Goal: Task Accomplishment & Management: Manage account settings

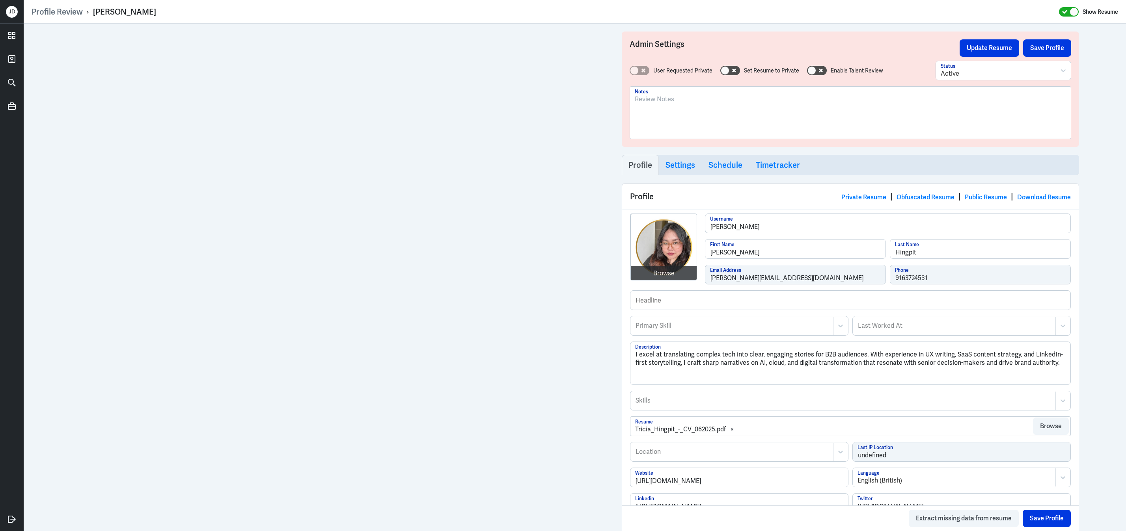
click at [679, 114] on div at bounding box center [850, 116] width 431 height 43
click at [1062, 50] on button "Save Profile" at bounding box center [1047, 47] width 48 height 17
click at [821, 100] on p "PH Based; content marketing lead exp and copywriter. Worked for SaaS and SEO co…" at bounding box center [850, 99] width 431 height 9
drag, startPoint x: 945, startPoint y: 104, endPoint x: 607, endPoint y: 102, distance: 338.3
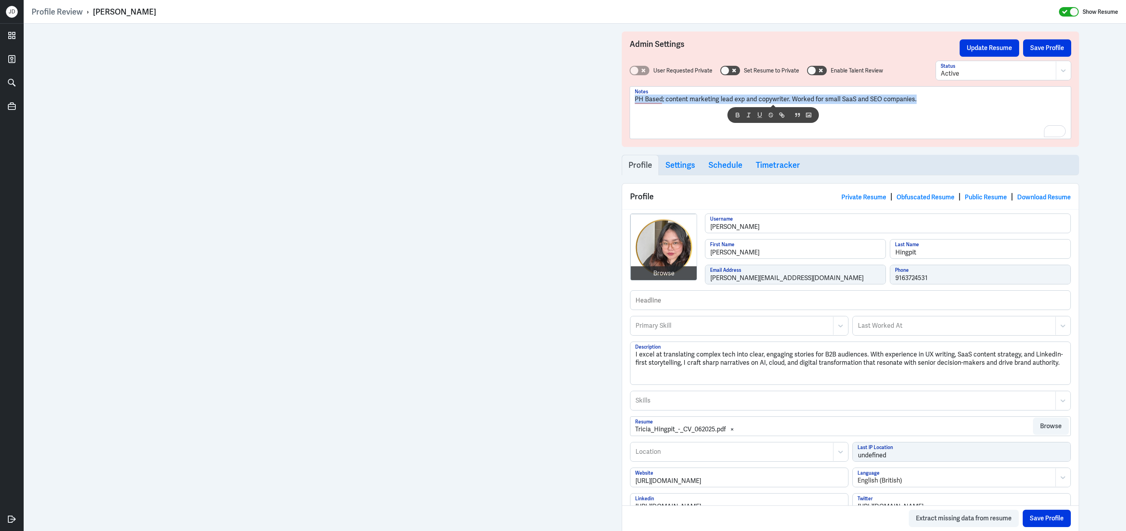
copy p "PH Based; content marketing lead exp and copywriter. Worked for small SaaS and …"
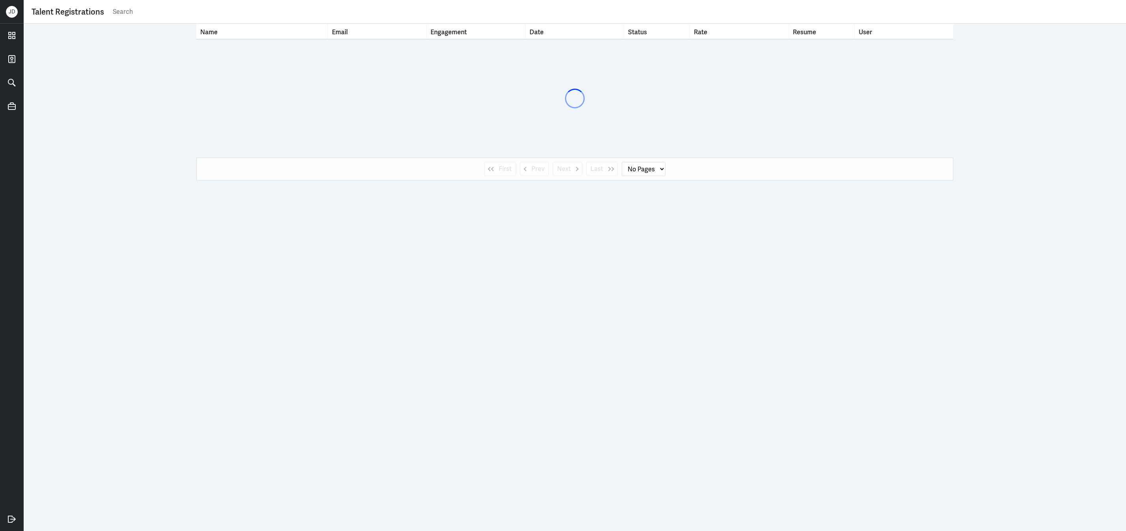
click at [421, 14] on input "text" at bounding box center [615, 12] width 1006 height 12
type input "[PERSON_NAME]"
select select "1"
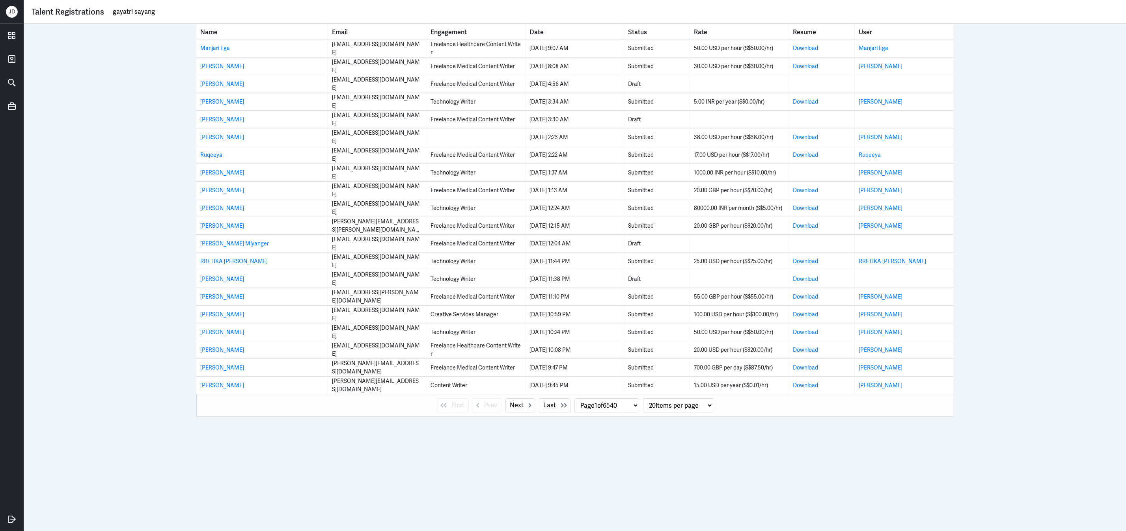
type input "gayatri sayang"
select select "0"
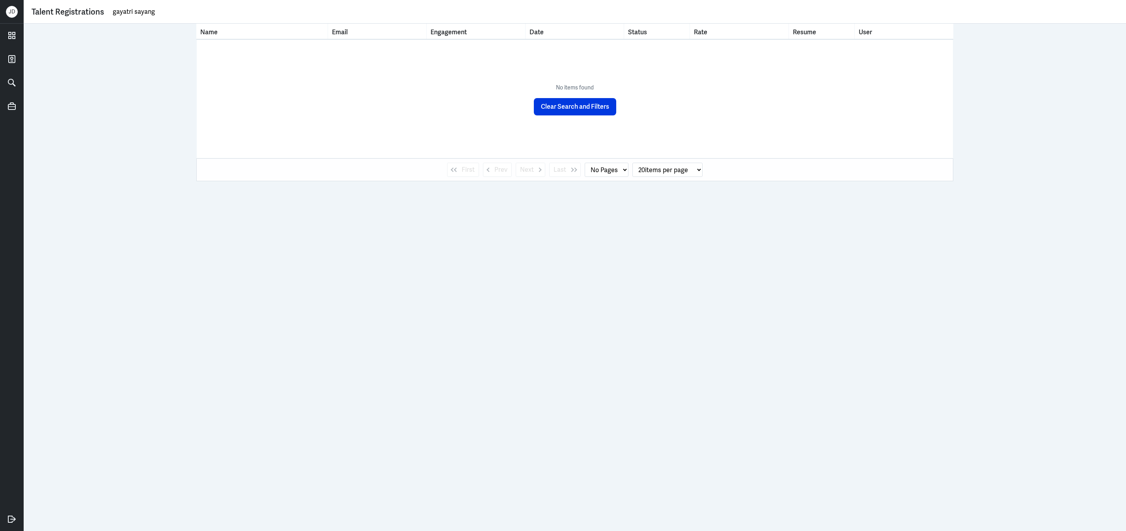
drag, startPoint x: 133, startPoint y: 14, endPoint x: 213, endPoint y: 13, distance: 79.6
click at [213, 13] on input "gayatri sayang" at bounding box center [615, 12] width 1006 height 12
type input "gayatri"
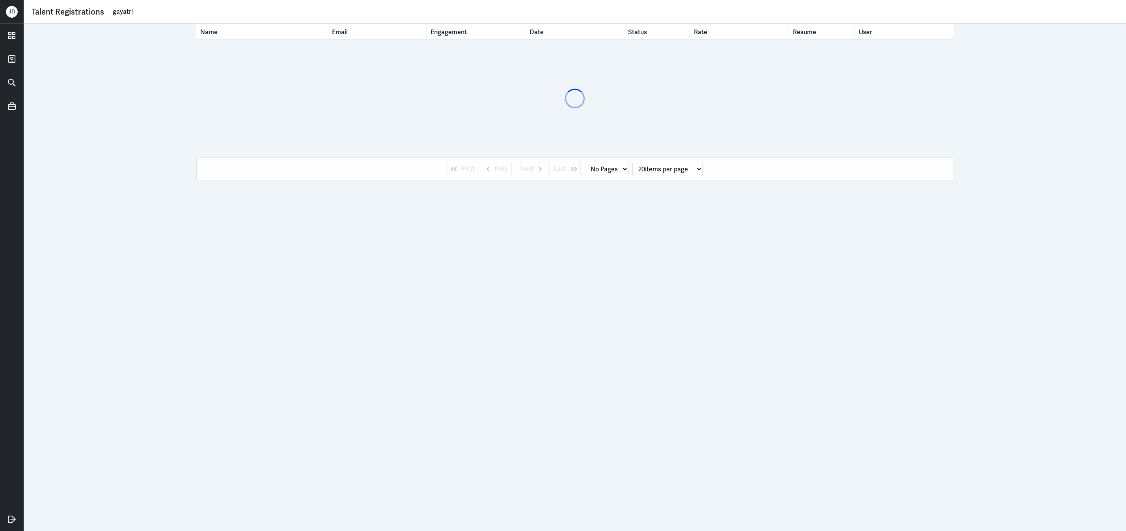
select select "1"
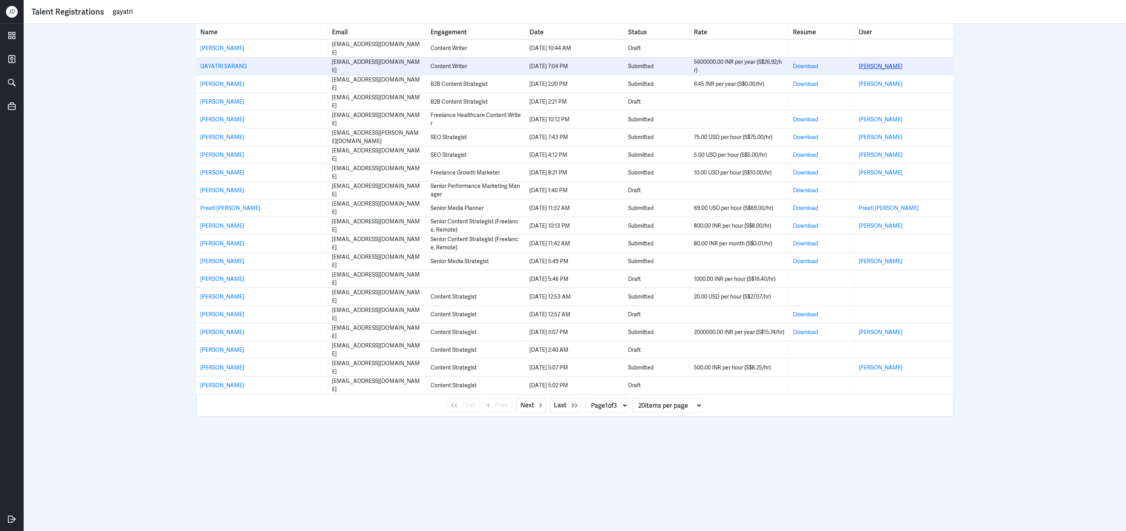
click at [874, 67] on link "Gayatri Sarang" at bounding box center [881, 66] width 44 height 7
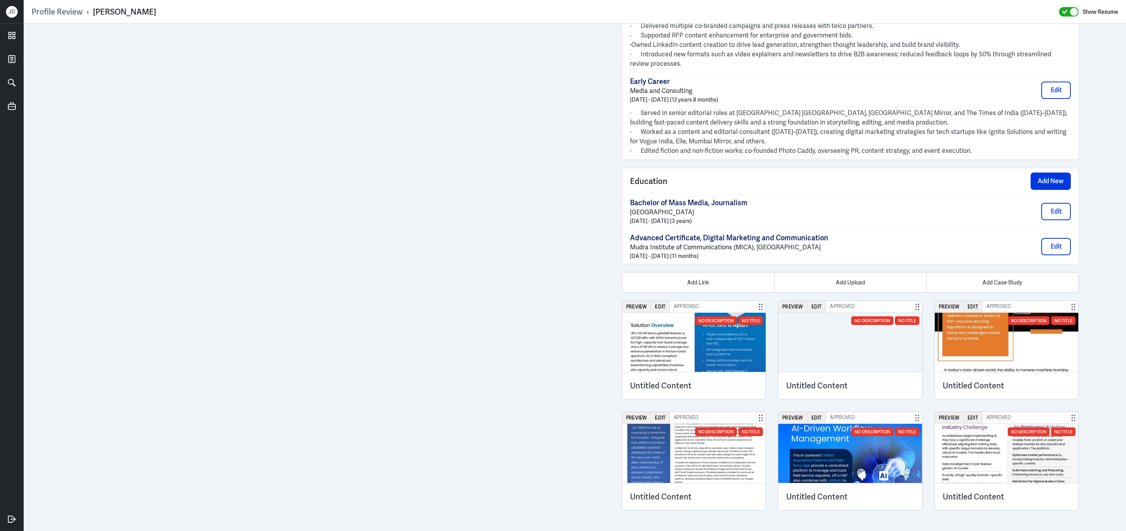
scroll to position [843, 0]
click at [837, 281] on div "Add Upload" at bounding box center [850, 283] width 152 height 20
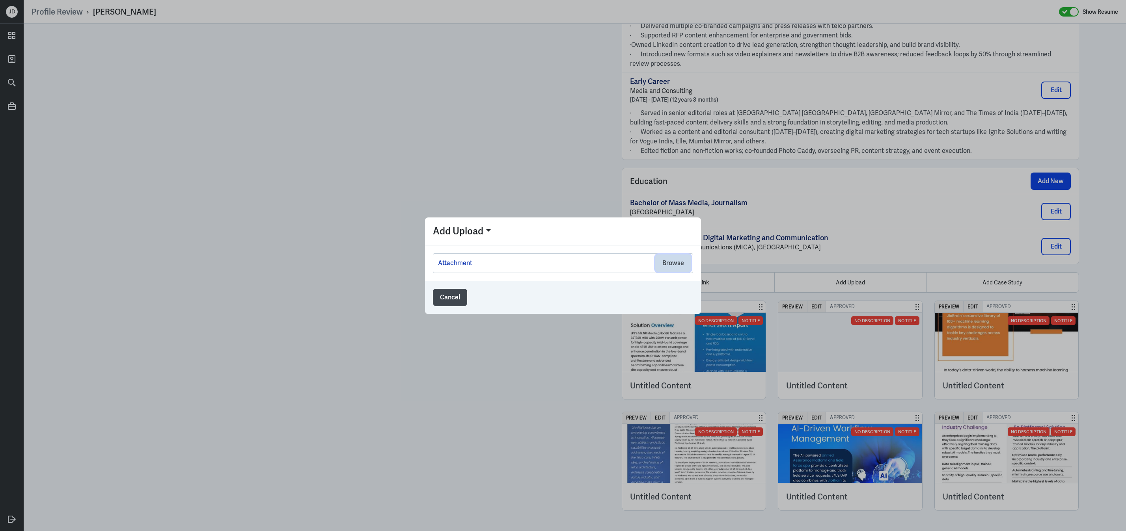
click at [682, 263] on button "Browse" at bounding box center [673, 263] width 36 height 17
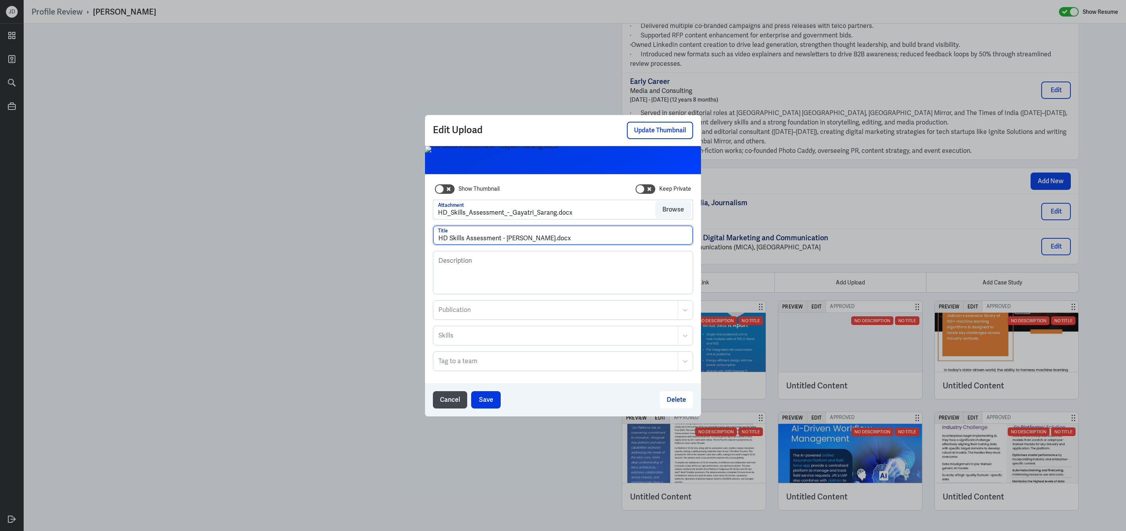
drag, startPoint x: 548, startPoint y: 244, endPoint x: 570, endPoint y: 243, distance: 21.7
click at [570, 244] on input "HD Skills Assessment - Gayatri Sarang.docx" at bounding box center [562, 235] width 259 height 19
drag, startPoint x: 546, startPoint y: 241, endPoint x: 585, endPoint y: 241, distance: 39.8
click at [585, 241] on input "HD Skills Assessment - Gayatri Sarang.docx" at bounding box center [562, 235] width 259 height 19
type input "HD Skills Assessment - Gayatri Sarang"
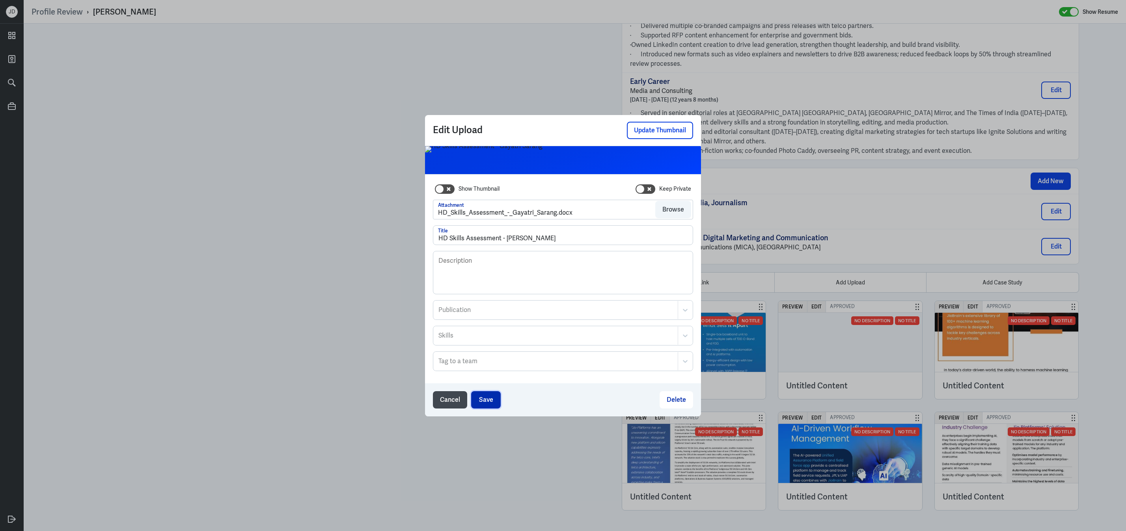
click at [488, 403] on button "Save" at bounding box center [486, 400] width 30 height 17
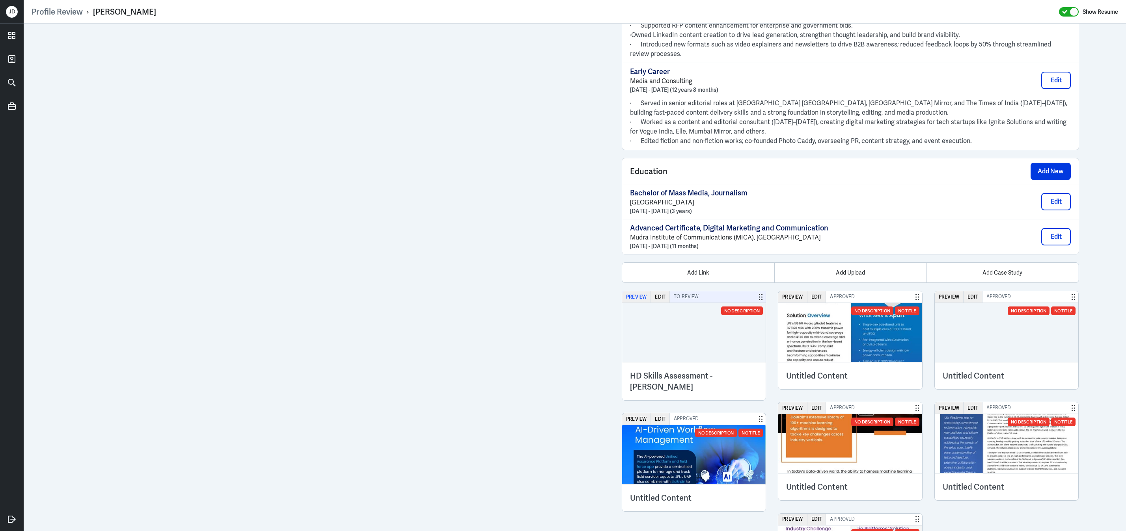
click at [631, 303] on button "Preview" at bounding box center [636, 296] width 29 height 11
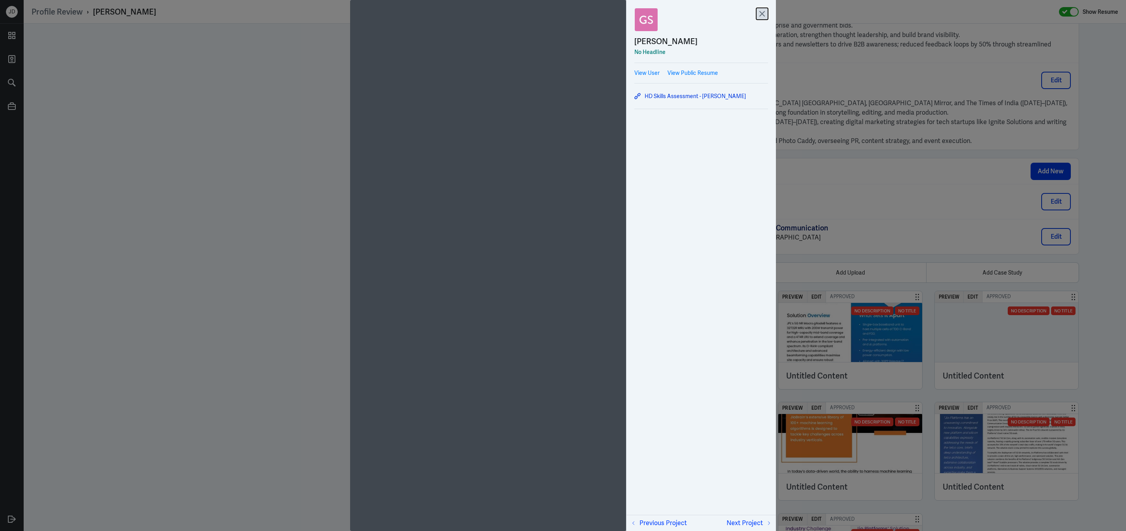
click at [764, 13] on icon at bounding box center [762, 14] width 12 height 12
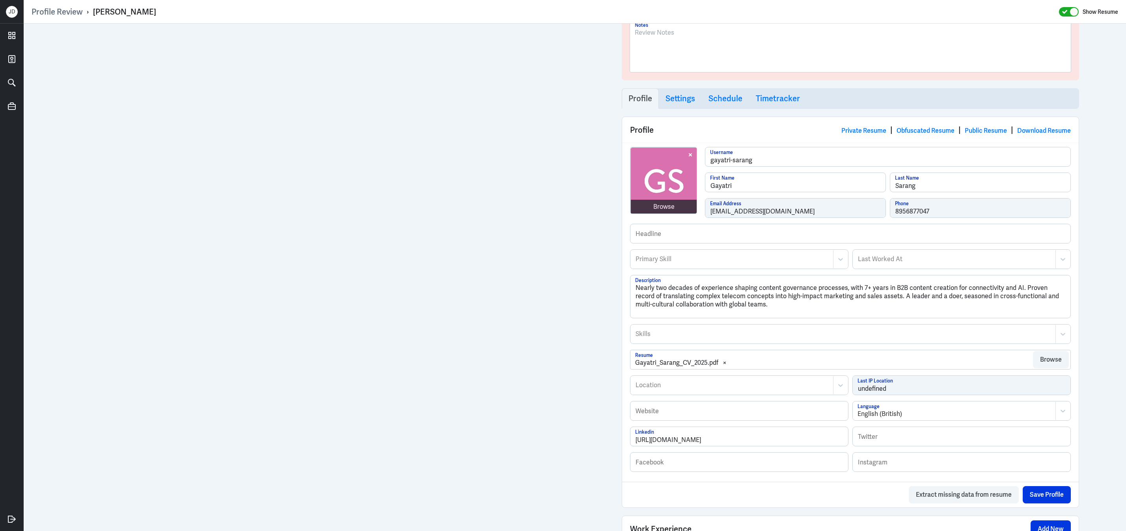
scroll to position [0, 0]
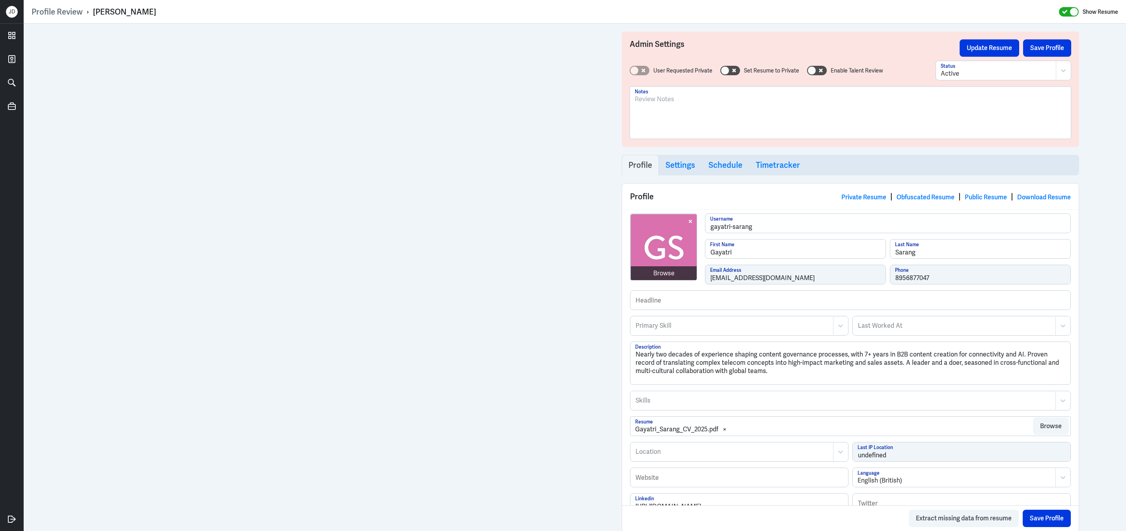
click at [680, 95] on p at bounding box center [850, 99] width 431 height 9
drag, startPoint x: 811, startPoint y: 103, endPoint x: 603, endPoint y: 87, distance: 208.0
copy p "IN Based; Senior content head at Jio Platforms with LI exp."
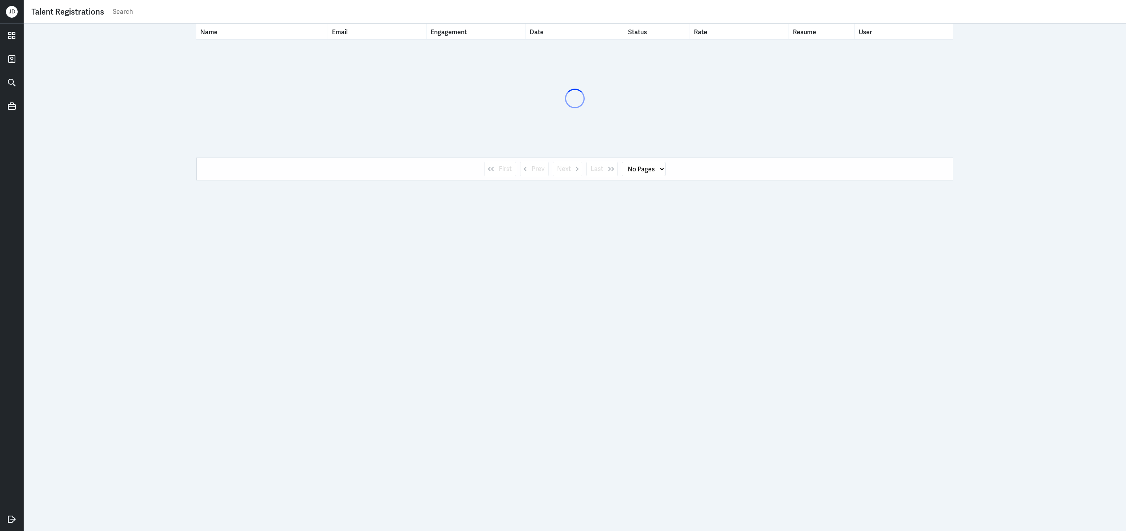
click at [629, 14] on input "text" at bounding box center [615, 12] width 1006 height 12
select select "1"
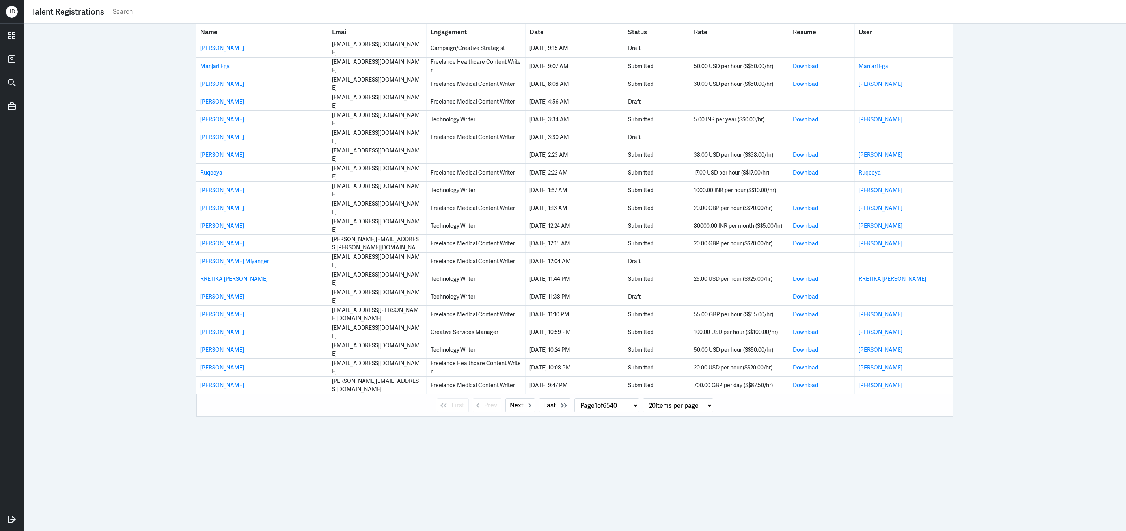
click at [446, 8] on input "text" at bounding box center [615, 12] width 1006 height 12
type input "ridhimman"
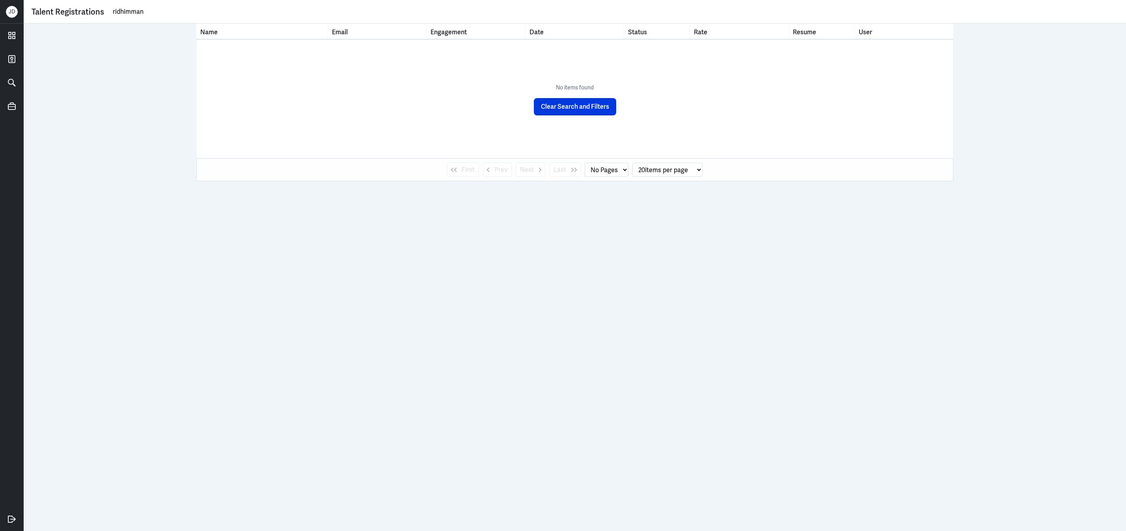
select select "1"
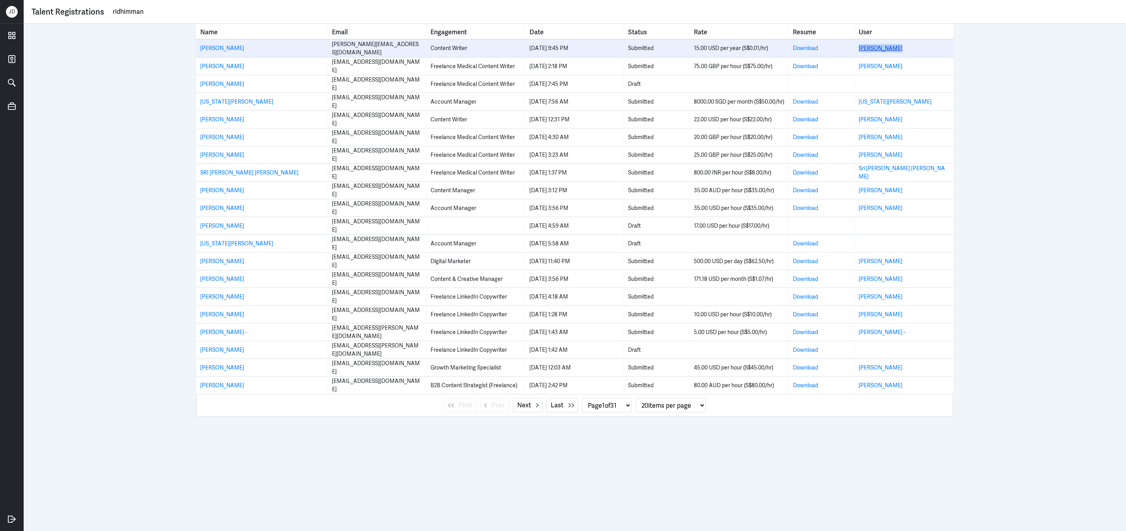
click at [869, 47] on link "[PERSON_NAME]" at bounding box center [881, 48] width 44 height 7
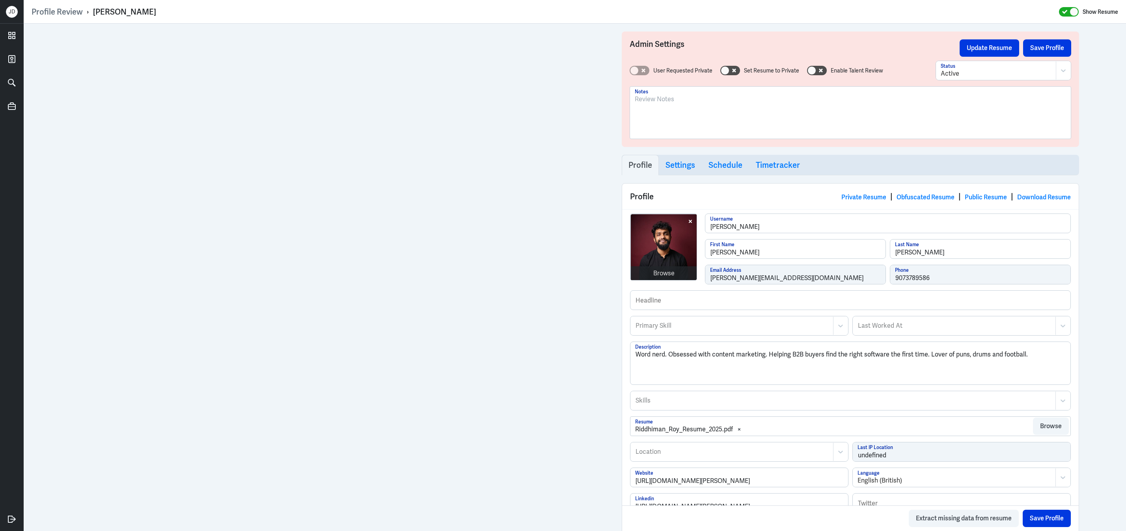
click at [712, 116] on div at bounding box center [850, 116] width 431 height 43
click at [968, 126] on div "IN Based; content writer and SEO exp. Worked for a North American B2B SaaS comp…" at bounding box center [850, 116] width 431 height 43
drag, startPoint x: 912, startPoint y: 100, endPoint x: 596, endPoint y: 66, distance: 317.2
copy p "IN Based; content writer and SEO exp. Worked for a North American B2B SaaS comp…"
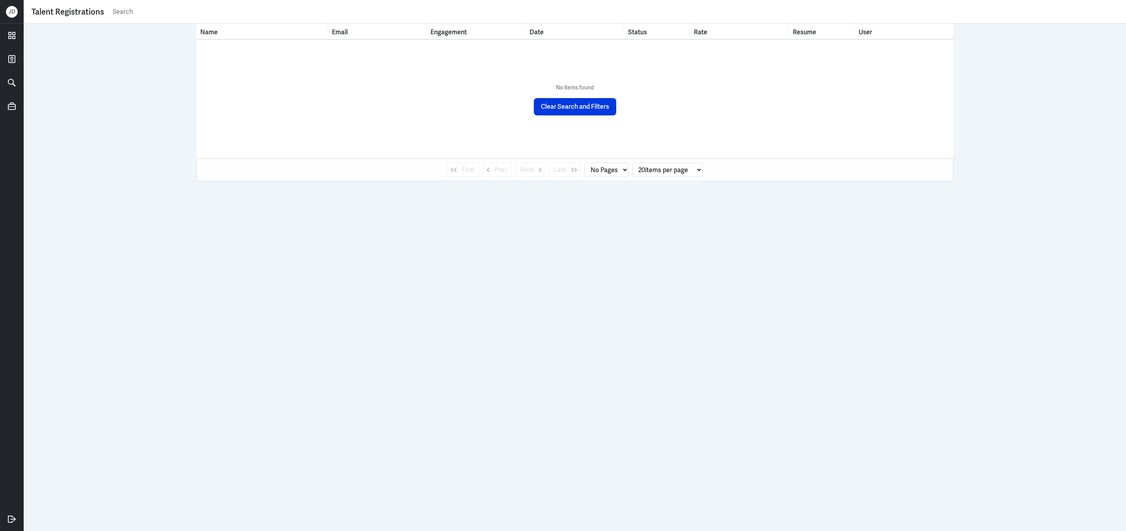
click at [344, 14] on input "text" at bounding box center [615, 12] width 1006 height 12
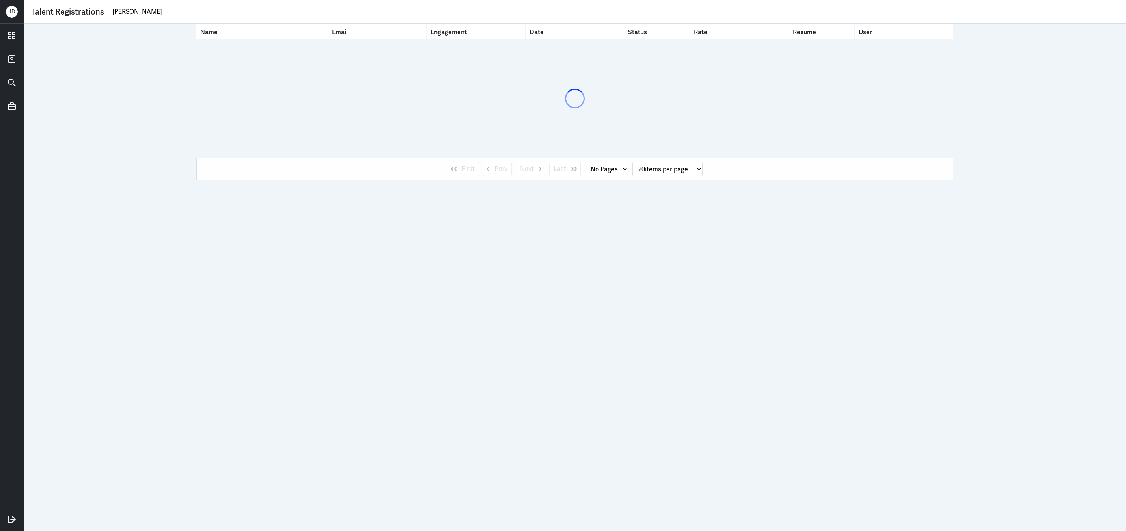
type input "ridhimm"
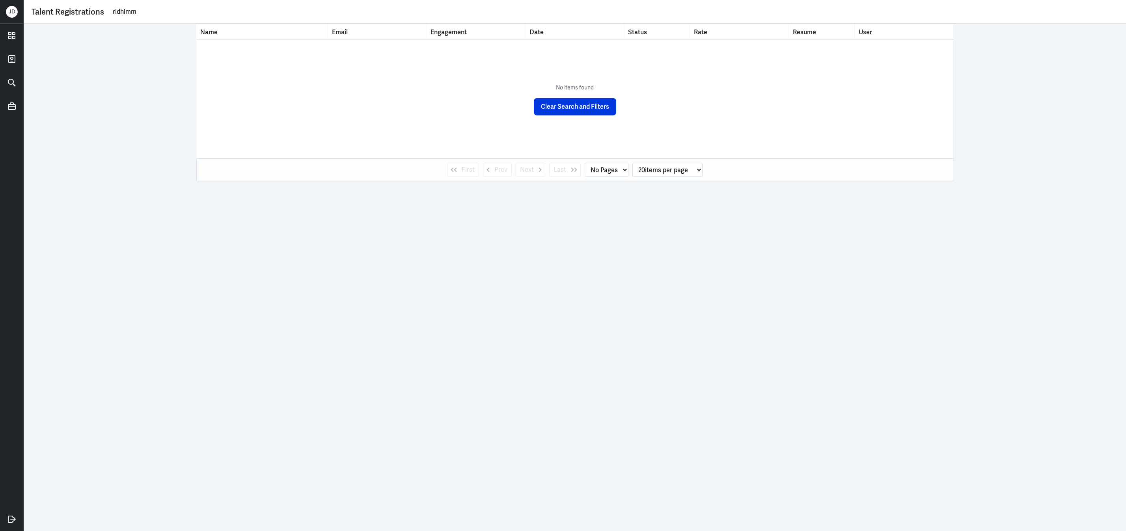
select select "1"
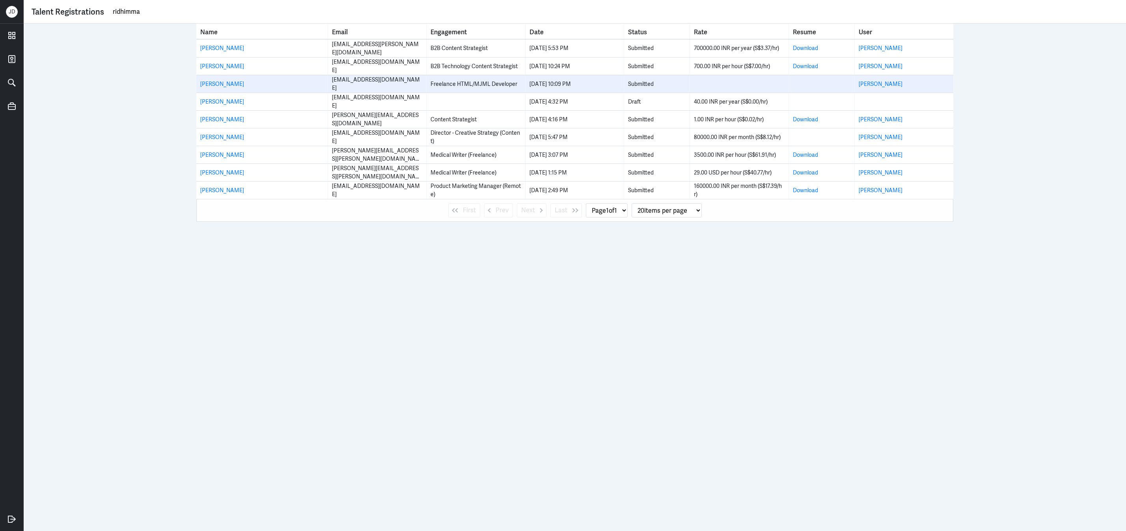
type input "ridhimman"
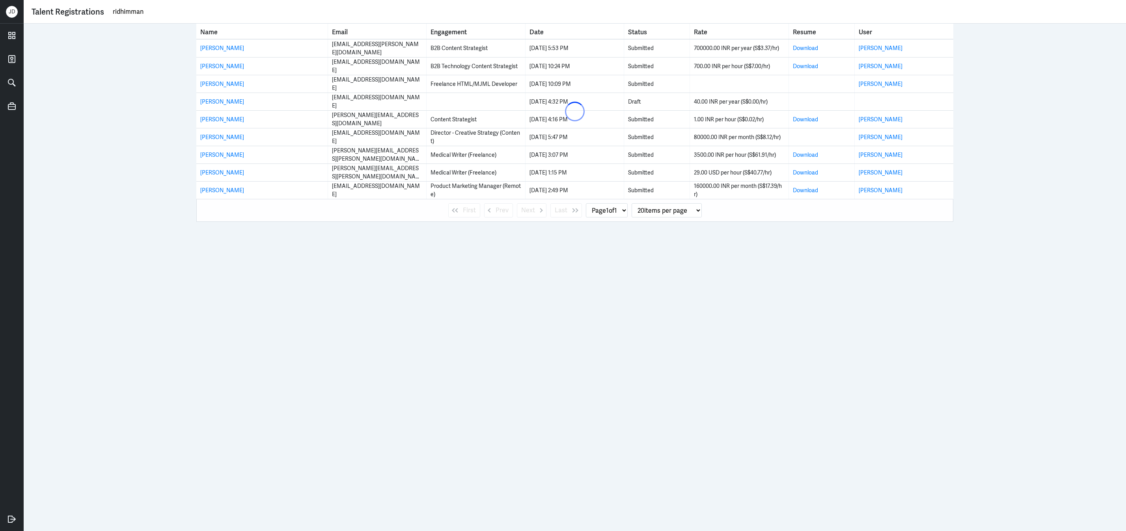
select select "0"
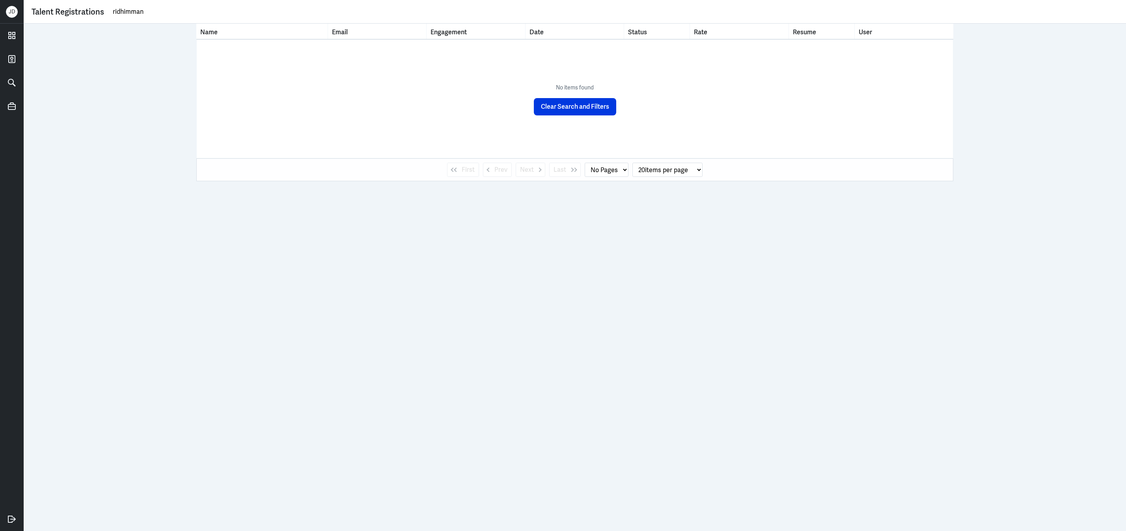
click at [124, 9] on input "ridhimman" at bounding box center [615, 12] width 1006 height 12
drag, startPoint x: 159, startPoint y: 11, endPoint x: 14, endPoint y: 11, distance: 144.7
click at [14, 11] on div "J D Talent Registrations ridimman Name Email Engagement Date Status Rate Resume…" at bounding box center [563, 265] width 1126 height 531
paste input "Riddhiman Roy"
type input "Riddhiman Roy"
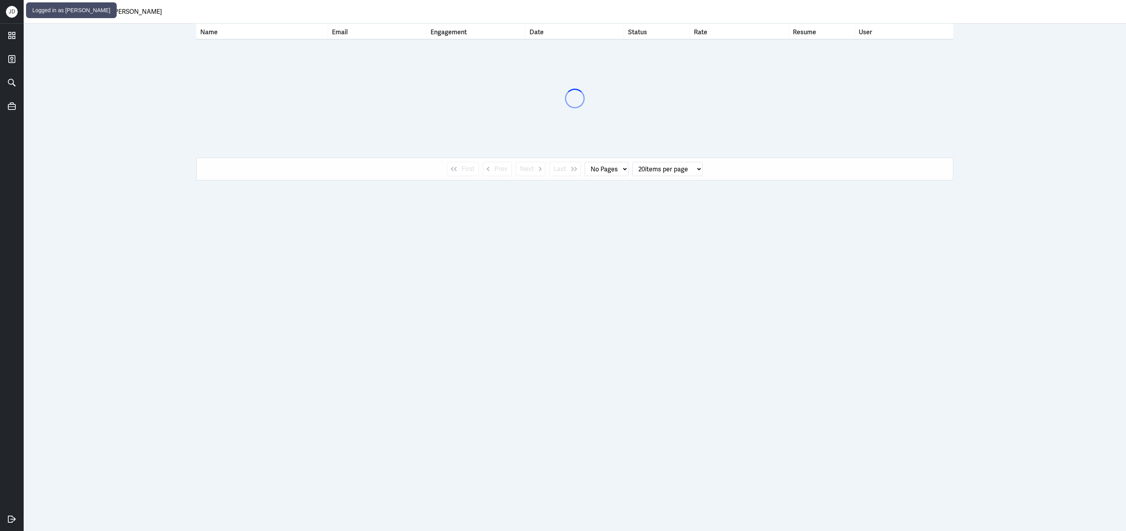
select select "1"
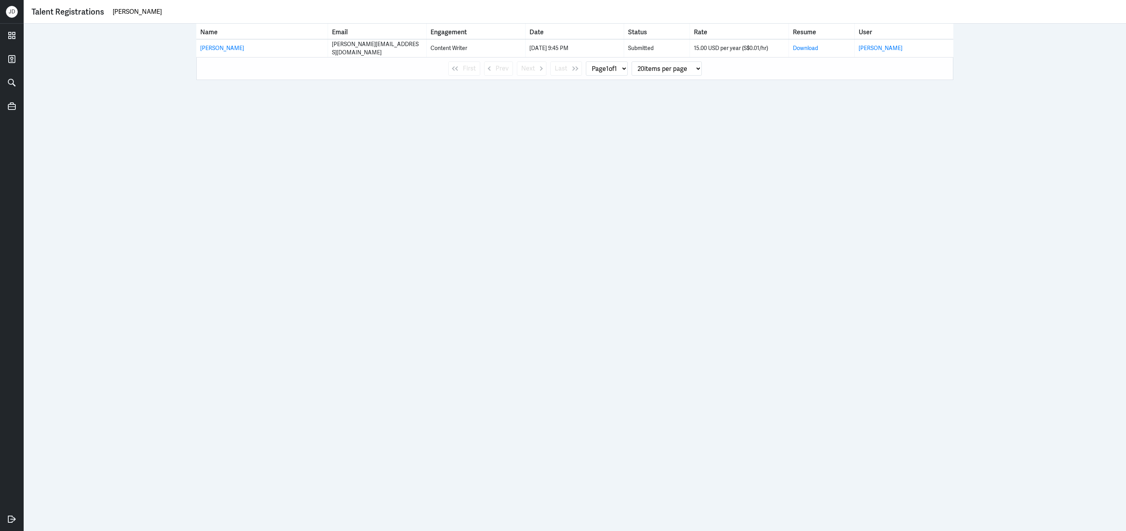
drag, startPoint x: 170, startPoint y: 11, endPoint x: 78, endPoint y: 11, distance: 91.9
click at [78, 11] on div "Talent Registrations Riddhiman Roy" at bounding box center [575, 12] width 1087 height 12
type input "waseem ch"
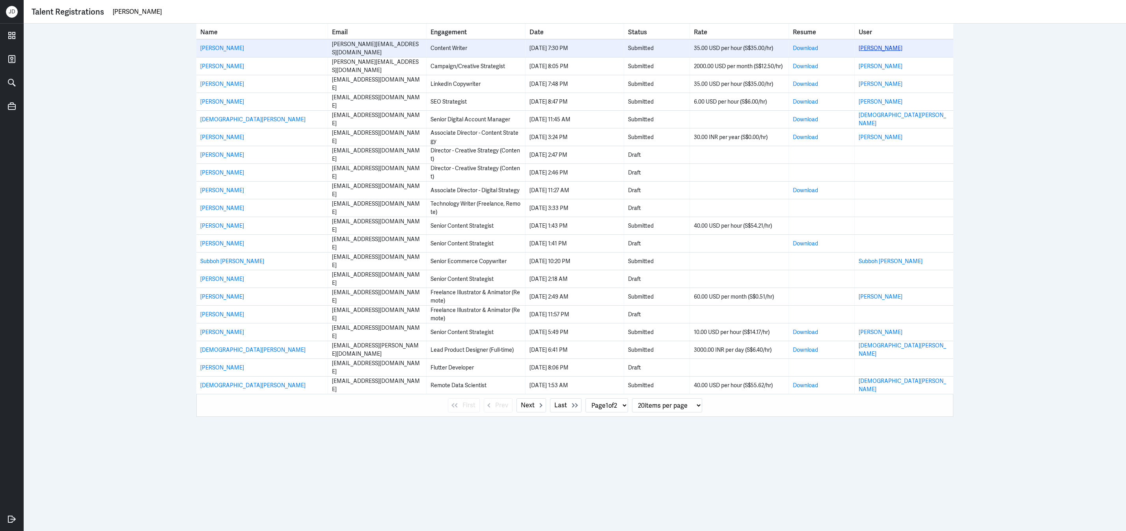
click at [862, 47] on link "Waseem Chishty" at bounding box center [881, 48] width 44 height 7
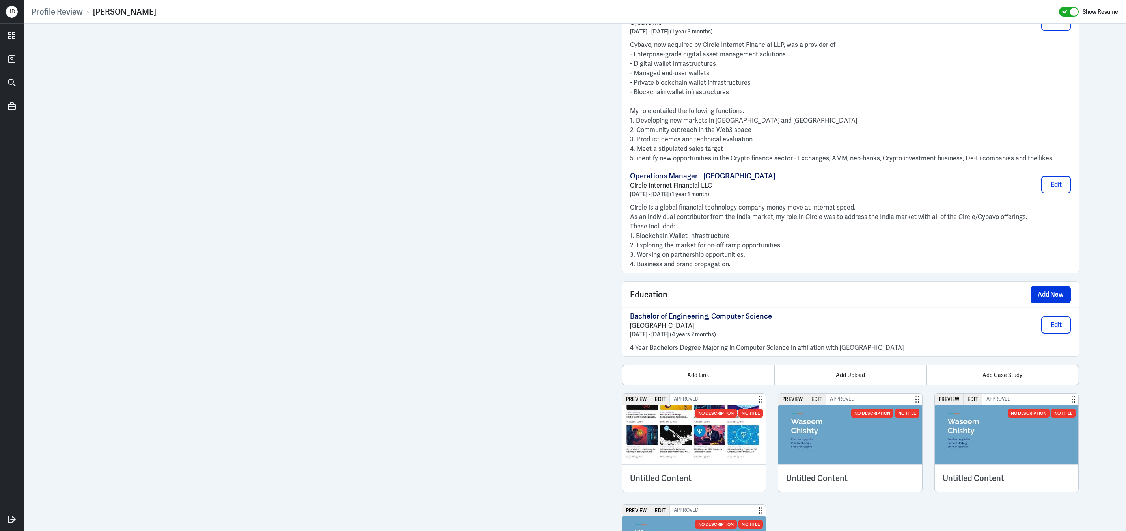
scroll to position [881, 0]
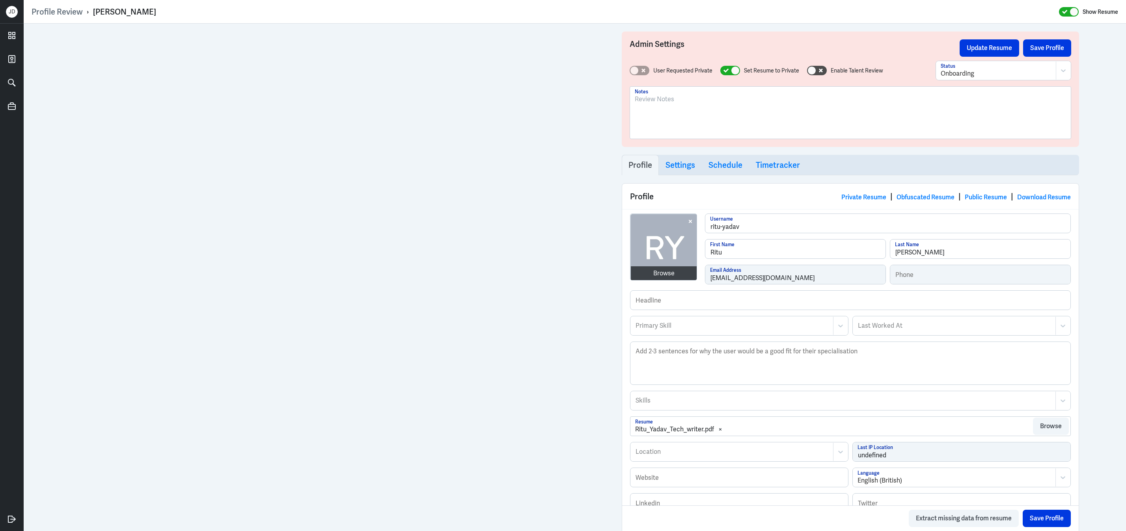
click at [722, 119] on div at bounding box center [850, 116] width 431 height 43
drag, startPoint x: 886, startPoint y: 103, endPoint x: 634, endPoint y: 101, distance: 252.3
click at [633, 101] on div "IN Based; Technical content writer and worked for tech companies and cybersecru…" at bounding box center [850, 113] width 441 height 52
copy p "IN Based; Technical content writer and worked for tech companies and cybersecru…"
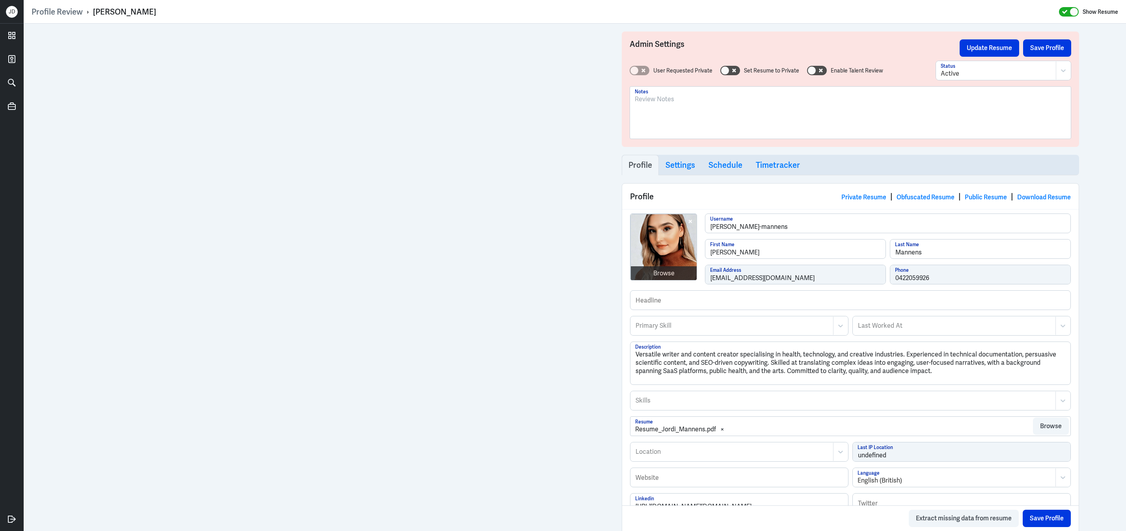
click at [733, 112] on div at bounding box center [850, 116] width 431 height 43
drag, startPoint x: 905, startPoint y: 98, endPoint x: 599, endPoint y: 83, distance: 305.9
click at [892, 105] on div "AU Based; Technical writer and worked for science & tech and pharma sector. Jun…" at bounding box center [850, 116] width 431 height 43
click at [875, 102] on p "AU Based; Technical writer and worked for science & tech and pharma sector. Jun…" at bounding box center [850, 99] width 431 height 9
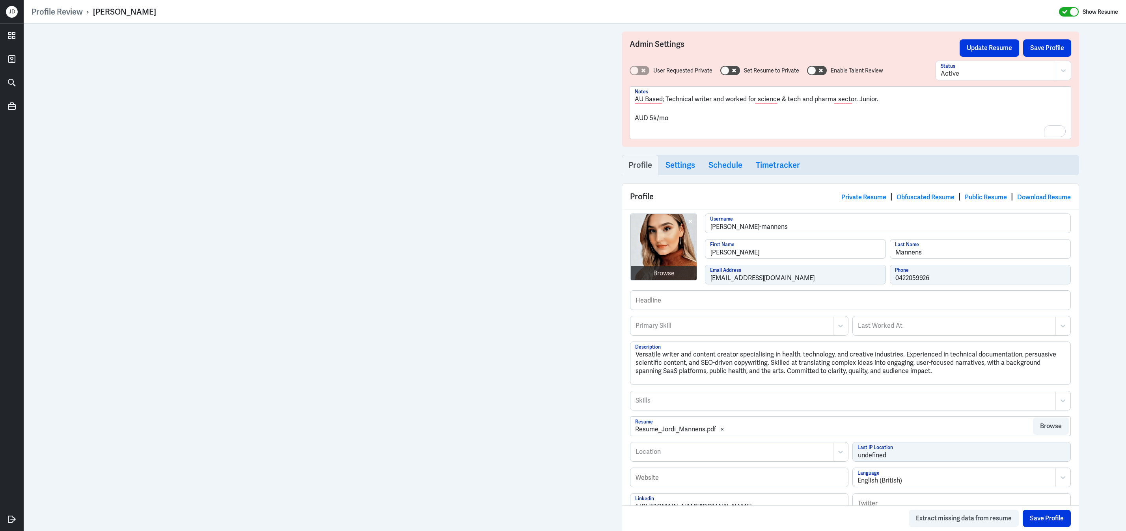
drag, startPoint x: 684, startPoint y: 123, endPoint x: 673, endPoint y: 121, distance: 10.4
click at [673, 121] on div "AU Based; Technical writer and worked for science & tech and pharma sector. Jun…" at bounding box center [850, 116] width 431 height 43
drag, startPoint x: 672, startPoint y: 120, endPoint x: 625, endPoint y: 93, distance: 53.9
click at [625, 93] on div "Admin Settings Update Resume Save Profile User Requested Private Set Resume to …" at bounding box center [850, 90] width 457 height 116
copy div "AU Based; Technical writer and worked for science & tech and pharma sector. Jun…"
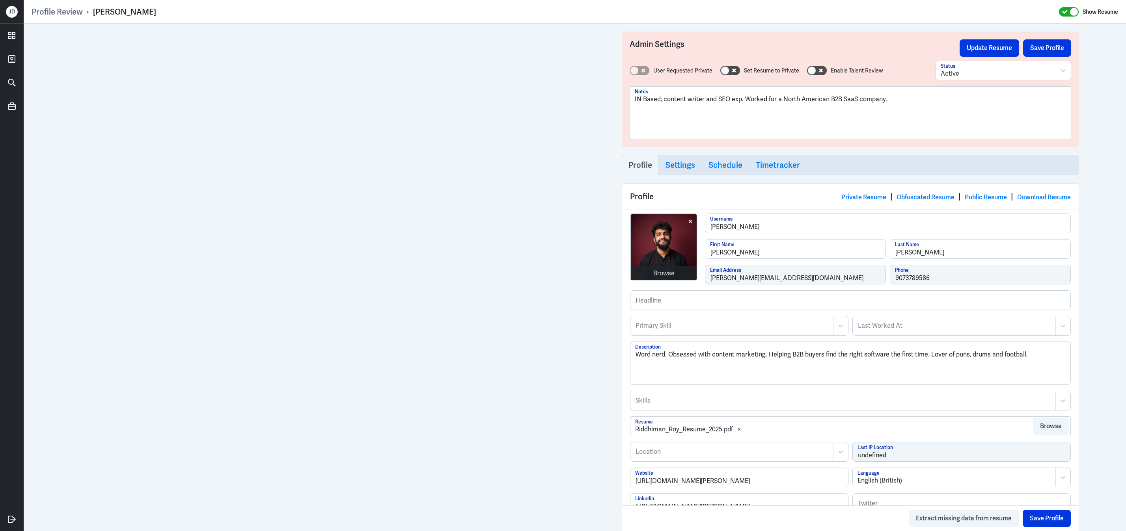
scroll to position [588, 0]
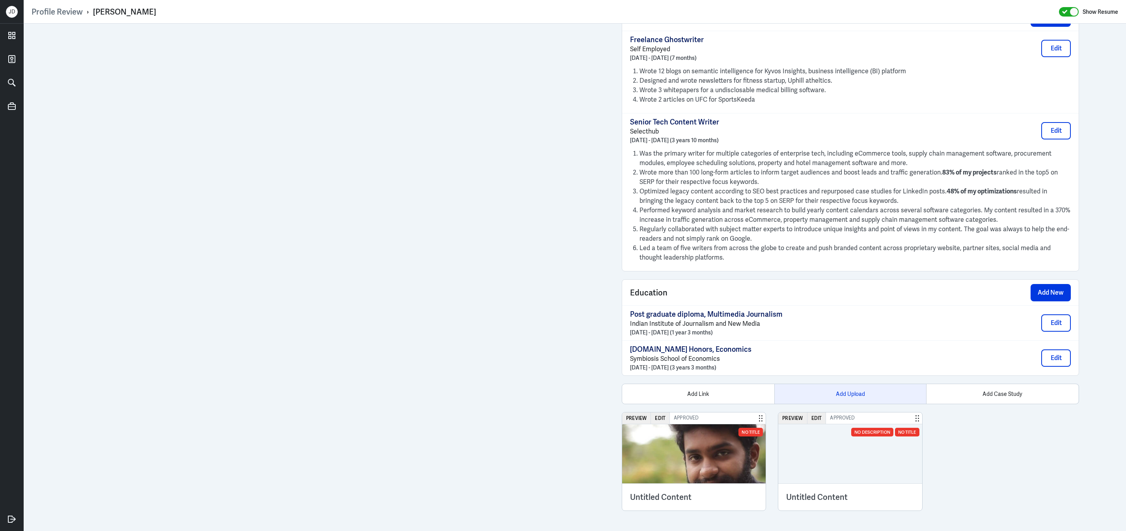
click at [862, 388] on div "Add Upload" at bounding box center [850, 394] width 152 height 20
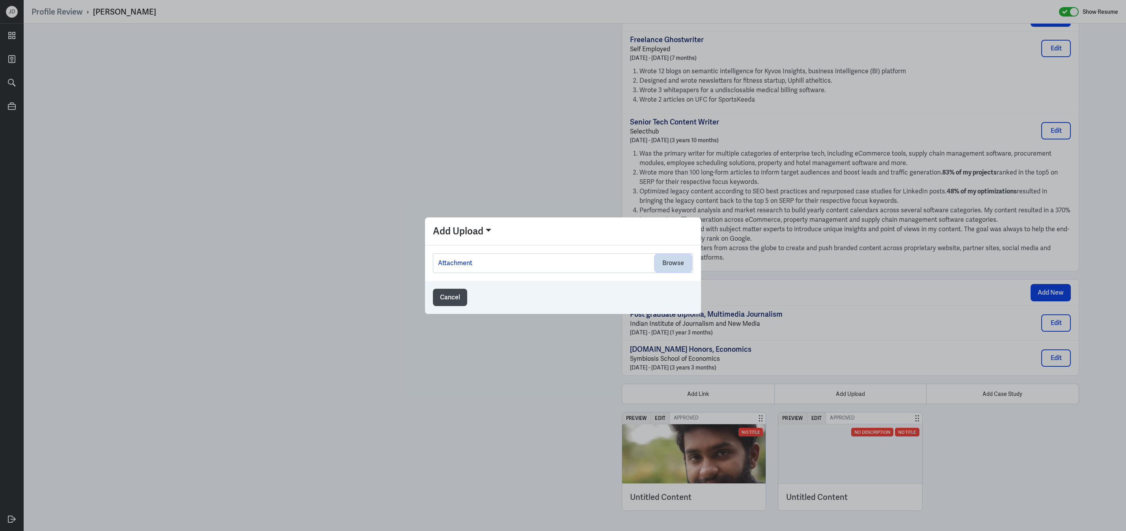
click at [673, 261] on button "Browse" at bounding box center [673, 263] width 36 height 17
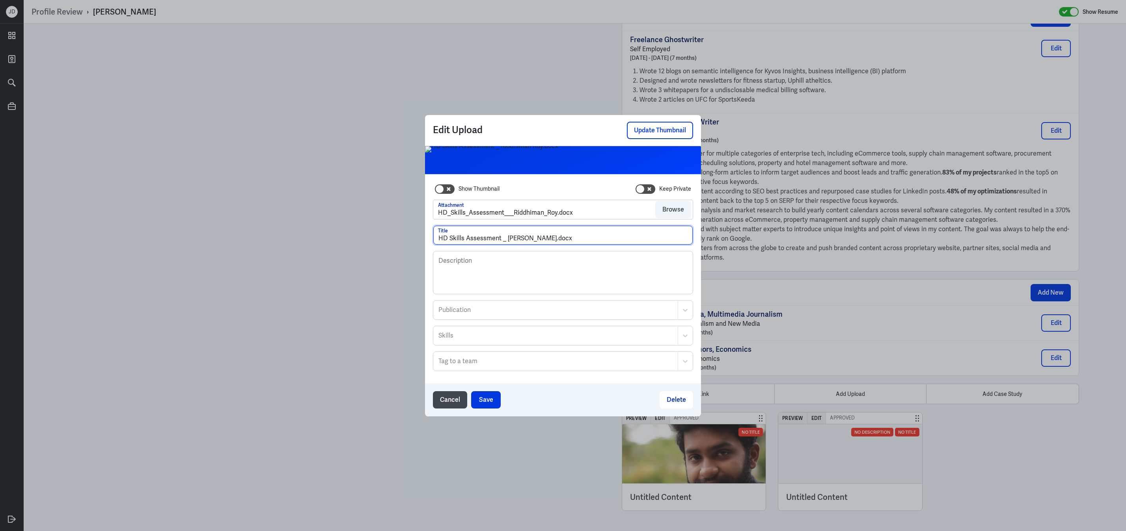
drag, startPoint x: 549, startPoint y: 240, endPoint x: 589, endPoint y: 240, distance: 39.4
click at [589, 240] on input "HD Skills Assessment _ [PERSON_NAME].docx" at bounding box center [562, 235] width 259 height 19
type input "HD Skills Assessment _ [PERSON_NAME]"
click at [483, 397] on button "Save" at bounding box center [486, 400] width 30 height 17
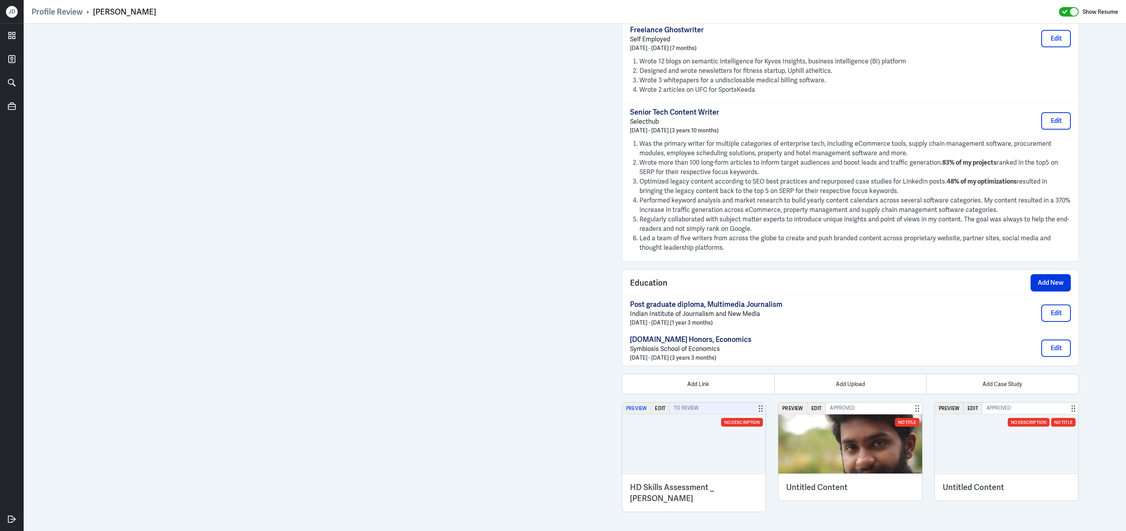
click at [641, 414] on button "Preview" at bounding box center [636, 408] width 29 height 11
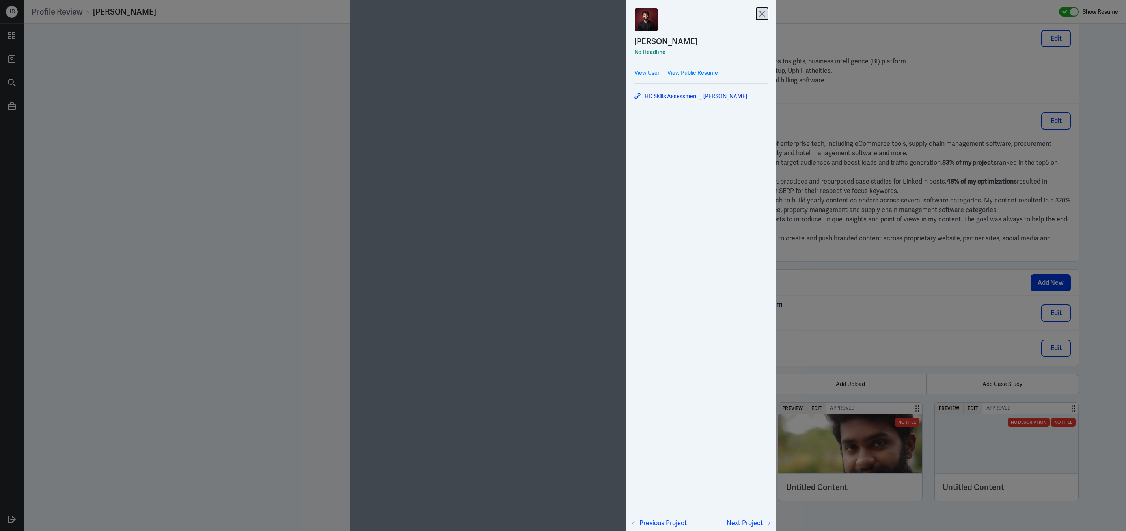
click at [765, 13] on icon at bounding box center [762, 14] width 12 height 12
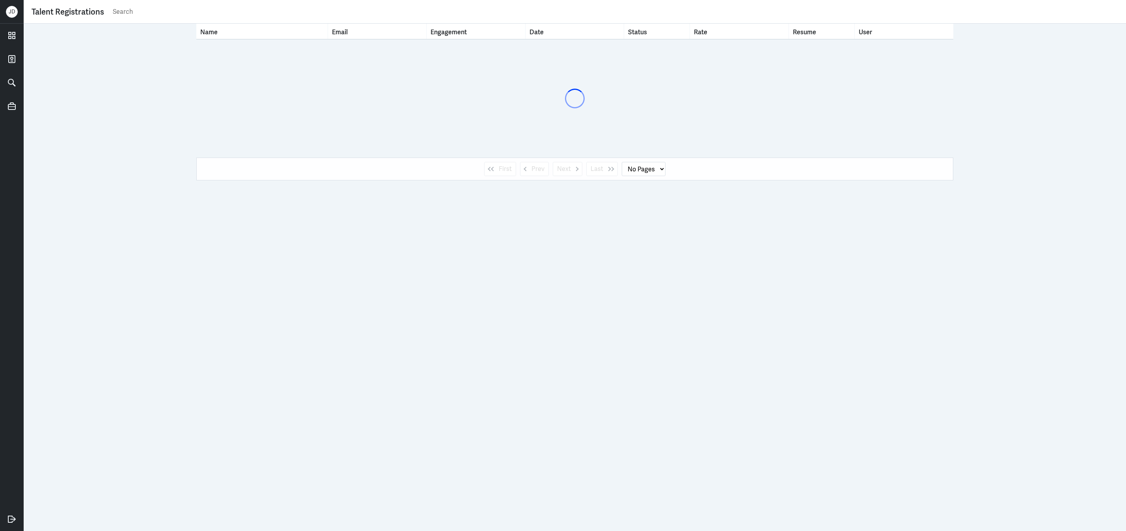
click at [242, 20] on div "Talent Registrations" at bounding box center [575, 12] width 1102 height 24
click at [246, 10] on input "text" at bounding box center [615, 12] width 1006 height 12
type input "[PERSON_NAME]"
select select "1"
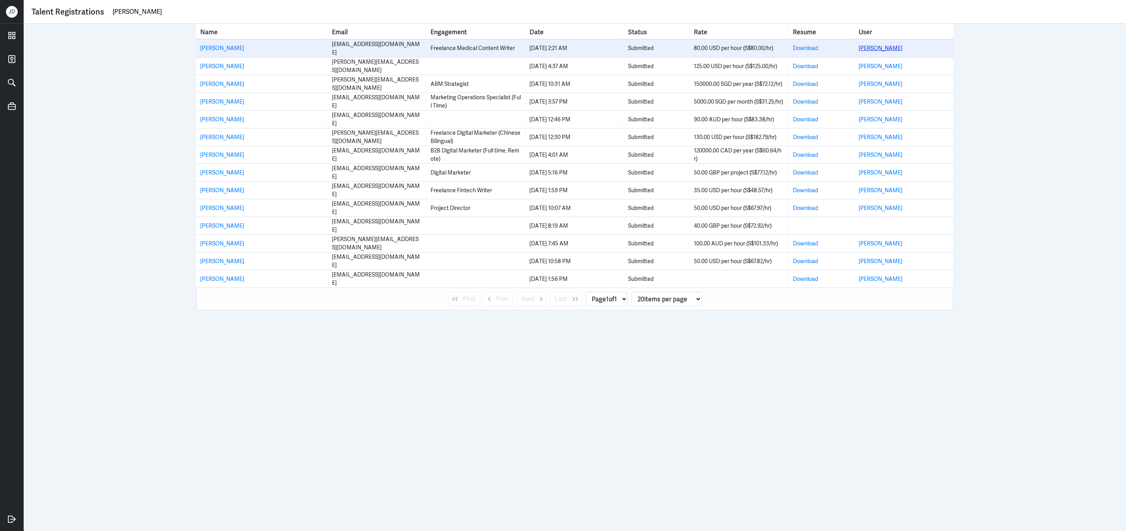
click at [880, 50] on link "[PERSON_NAME]" at bounding box center [881, 48] width 44 height 7
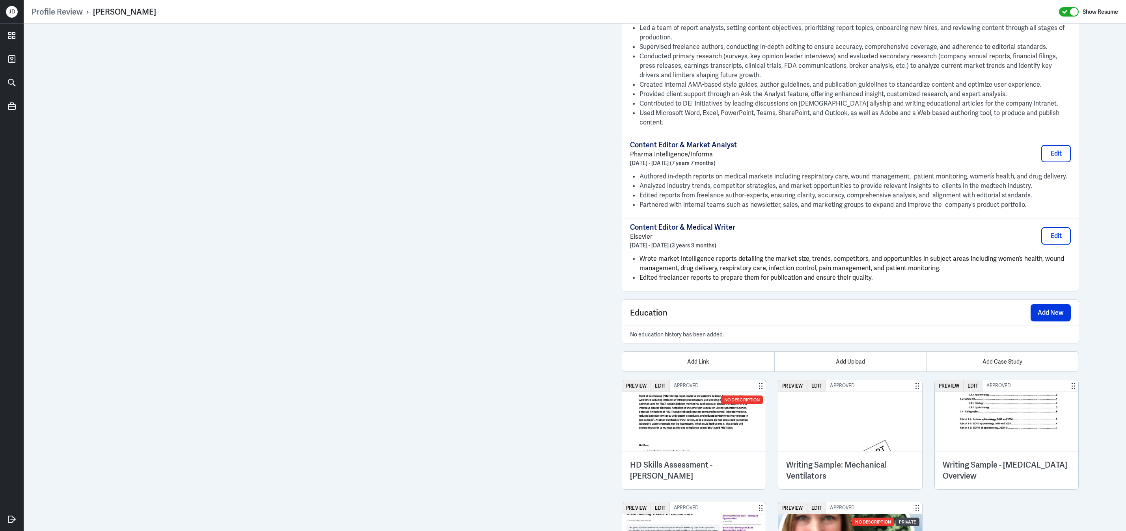
scroll to position [936, 0]
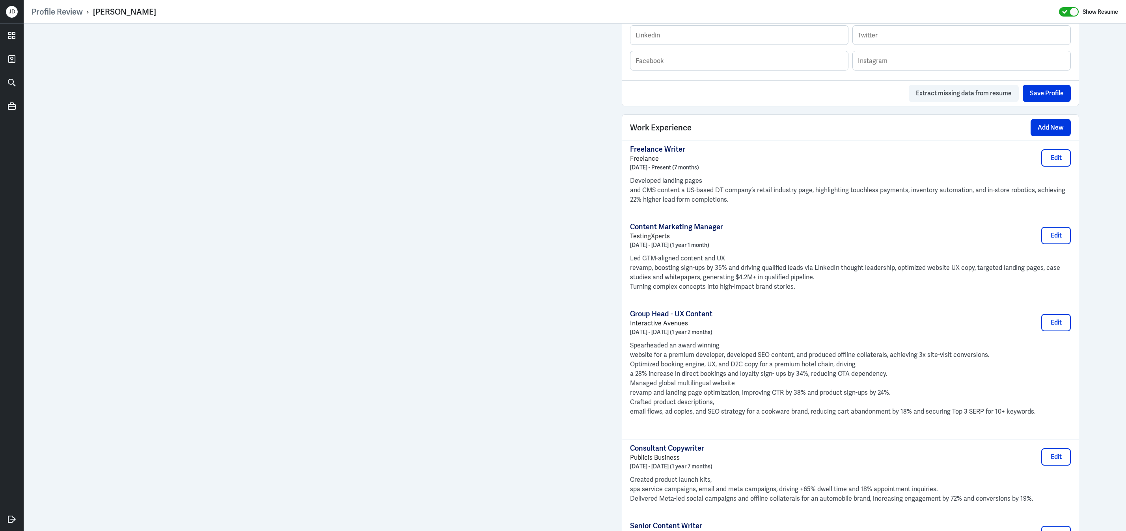
scroll to position [788, 0]
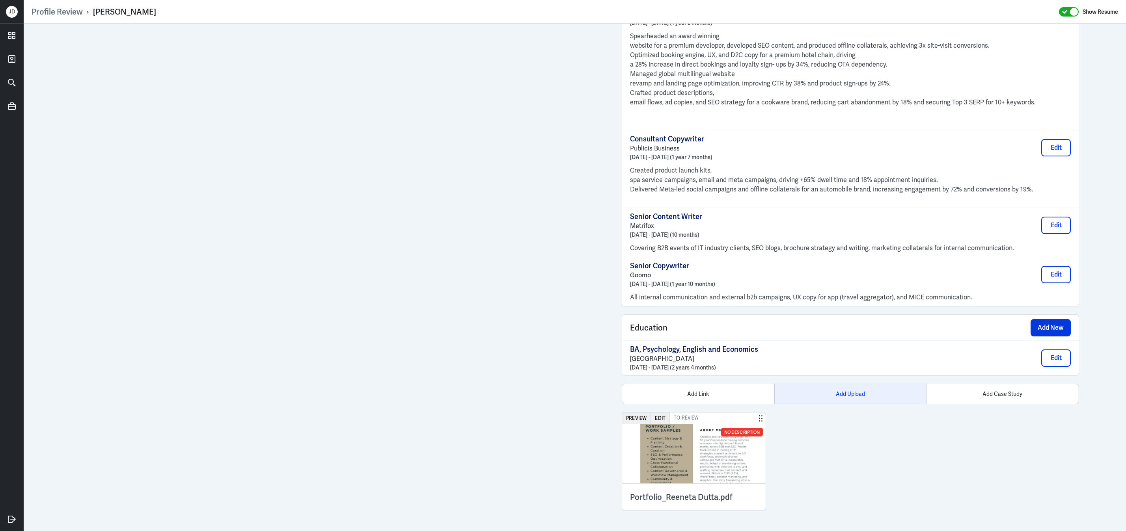
click at [843, 391] on div "Add Upload" at bounding box center [850, 394] width 152 height 20
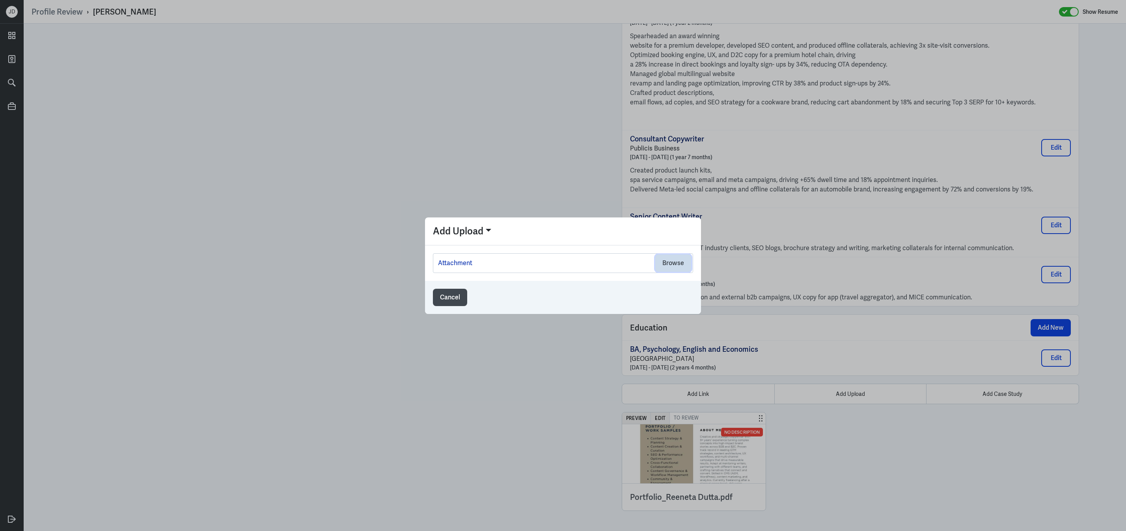
click at [660, 267] on button "Browse" at bounding box center [673, 263] width 36 height 17
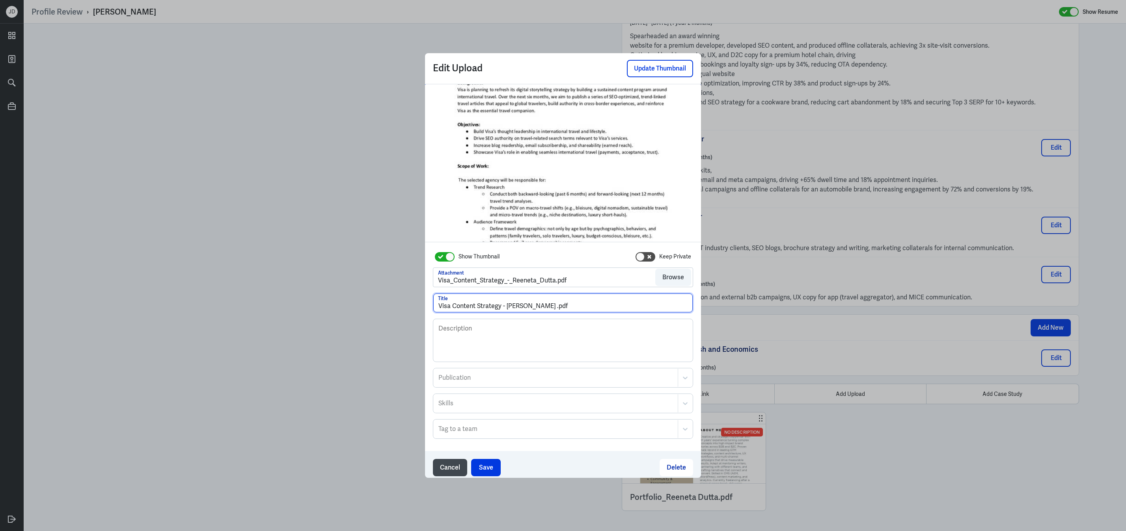
drag, startPoint x: 546, startPoint y: 307, endPoint x: 435, endPoint y: 306, distance: 111.2
click at [435, 306] on input "Visa Content Strategy - Reeneta Dutta .pdf" at bounding box center [562, 303] width 259 height 19
click at [485, 465] on button "Save" at bounding box center [486, 467] width 30 height 17
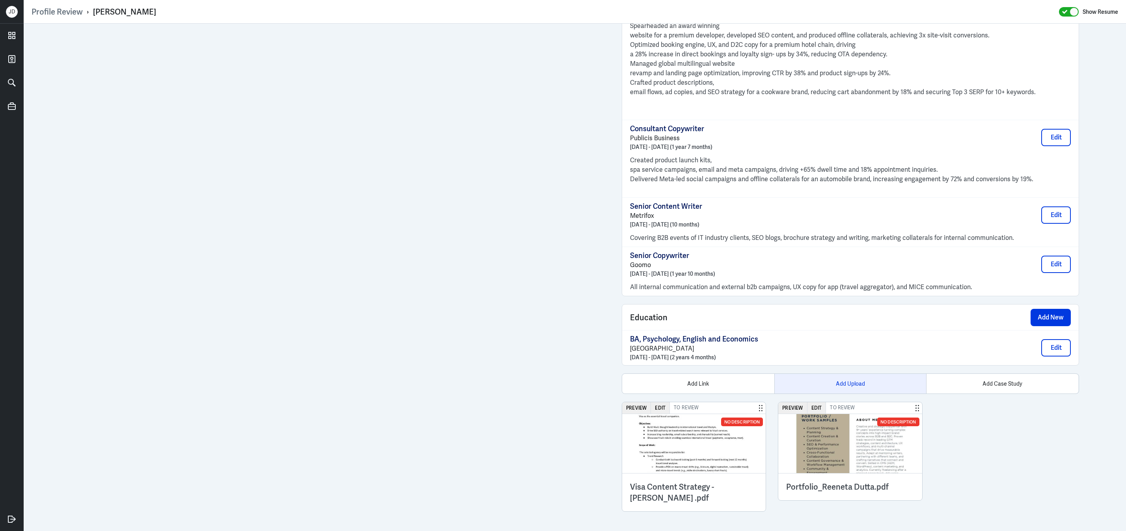
click at [845, 390] on div "Add Upload" at bounding box center [850, 384] width 152 height 20
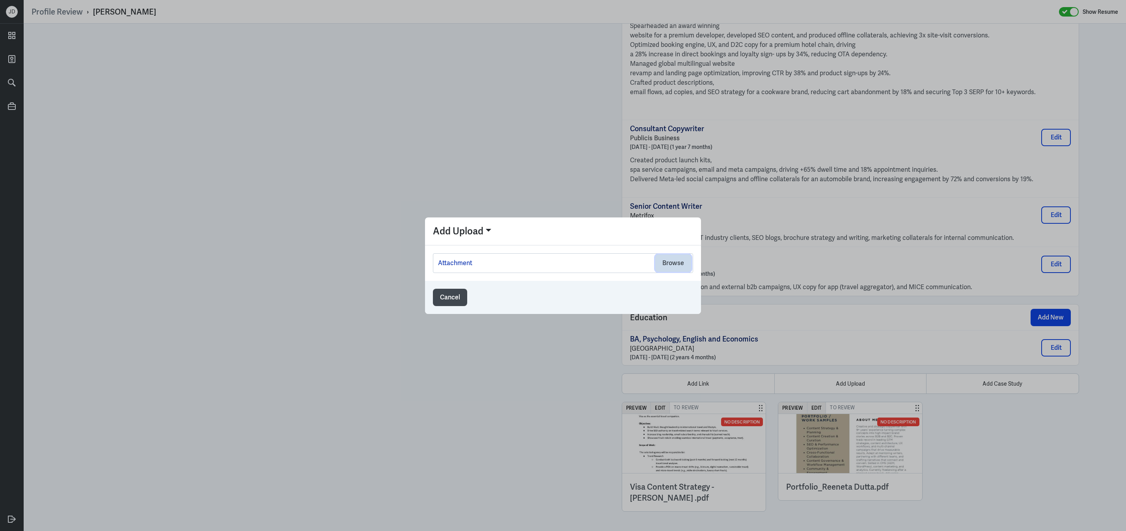
click at [670, 262] on button "Browse" at bounding box center [673, 263] width 36 height 17
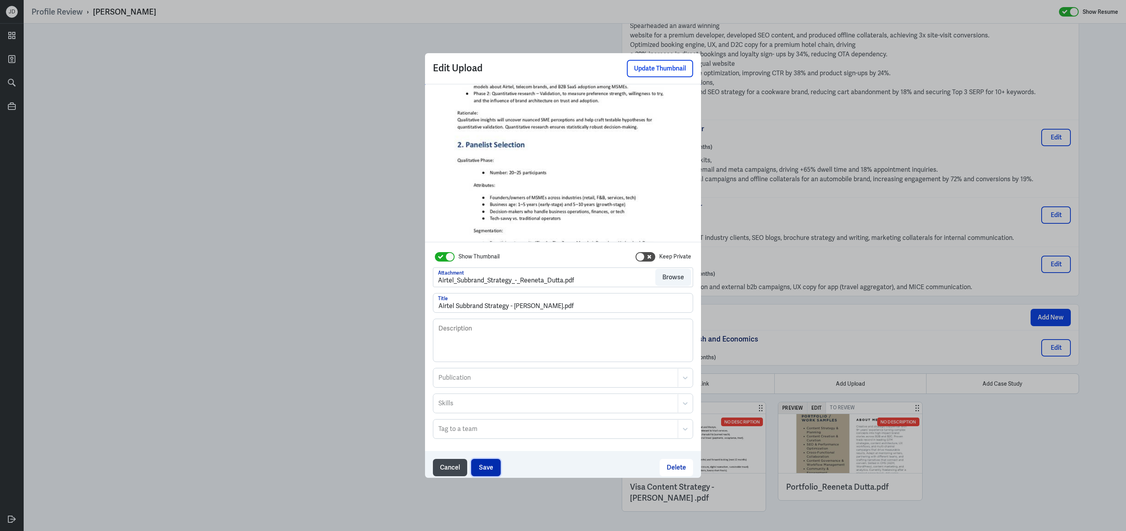
click at [489, 464] on button "Save" at bounding box center [486, 467] width 30 height 17
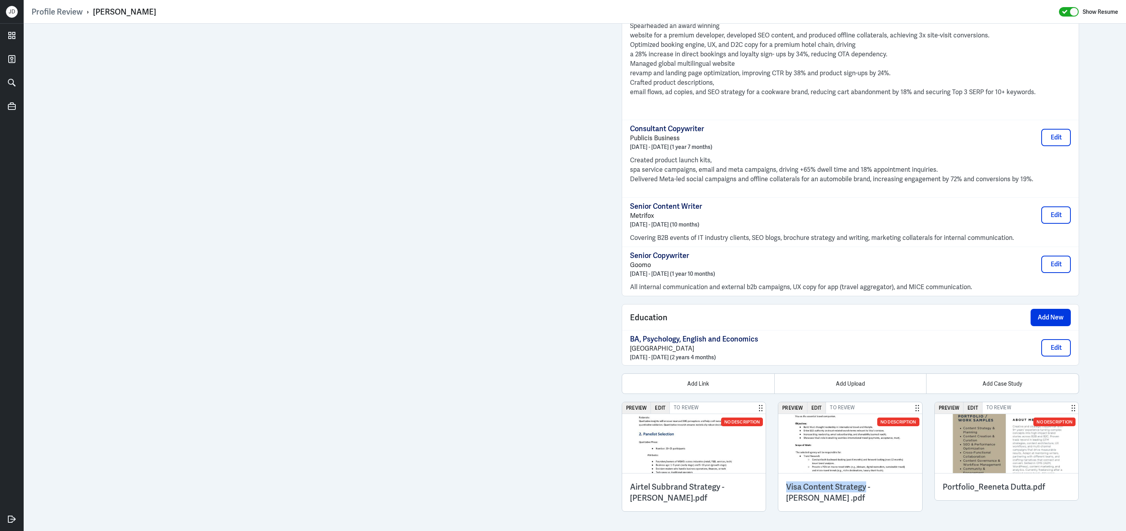
drag, startPoint x: 788, startPoint y: 498, endPoint x: 865, endPoint y: 497, distance: 76.9
click at [865, 497] on h3 "Visa Content Strategy - Reeneta Dutta .pdf" at bounding box center [850, 493] width 128 height 22
copy h3 "Visa Content Strategy"
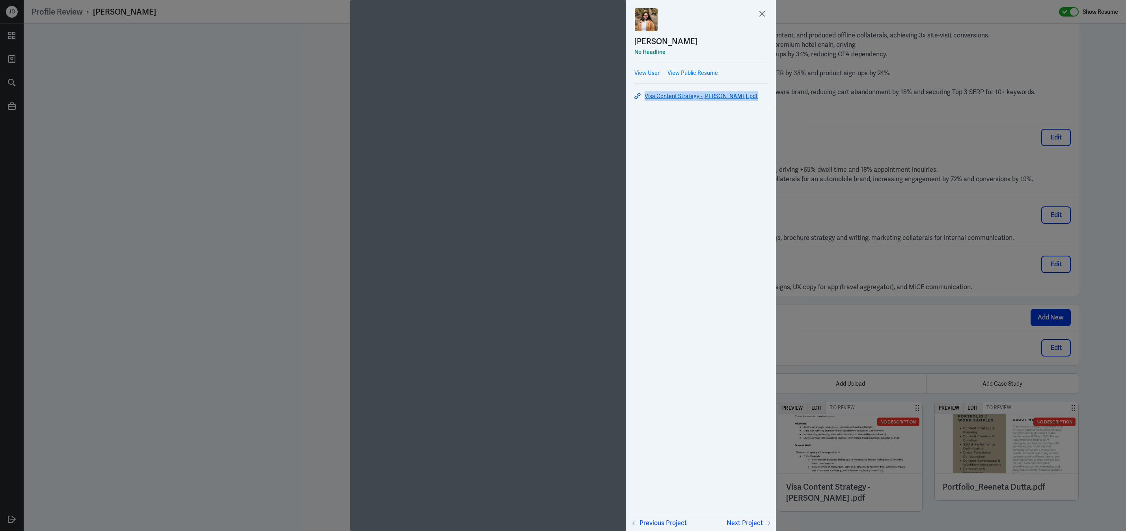
click at [698, 97] on link "Visa Content Strategy - Reeneta Dutta .pdf" at bounding box center [701, 95] width 134 height 9
click at [764, 18] on icon at bounding box center [762, 14] width 12 height 12
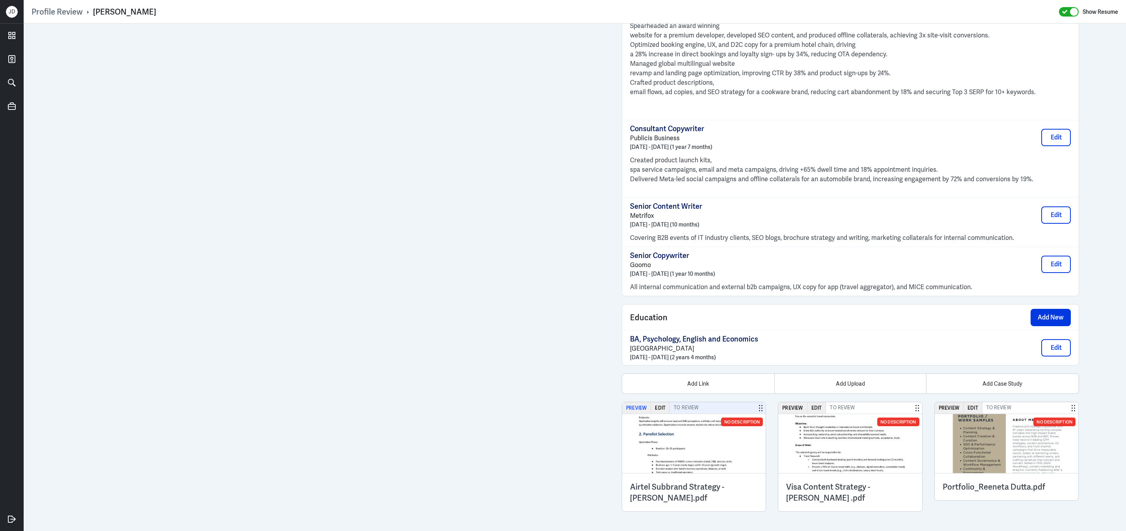
click at [636, 414] on button "Preview" at bounding box center [636, 408] width 29 height 11
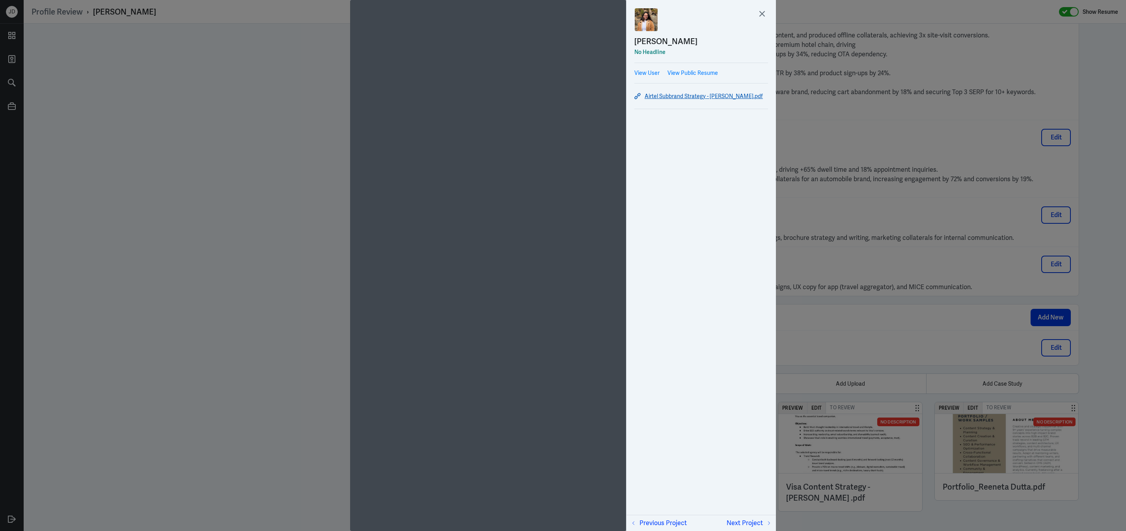
click at [658, 97] on link "Airtel Subbrand Strategy - Reeneta Dutta.pdf" at bounding box center [701, 95] width 134 height 9
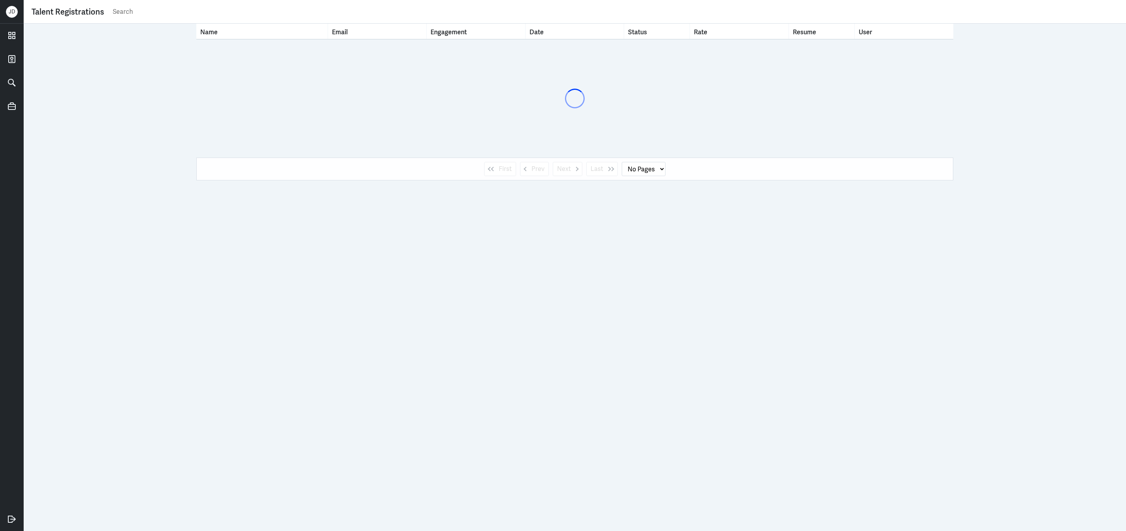
select select "1"
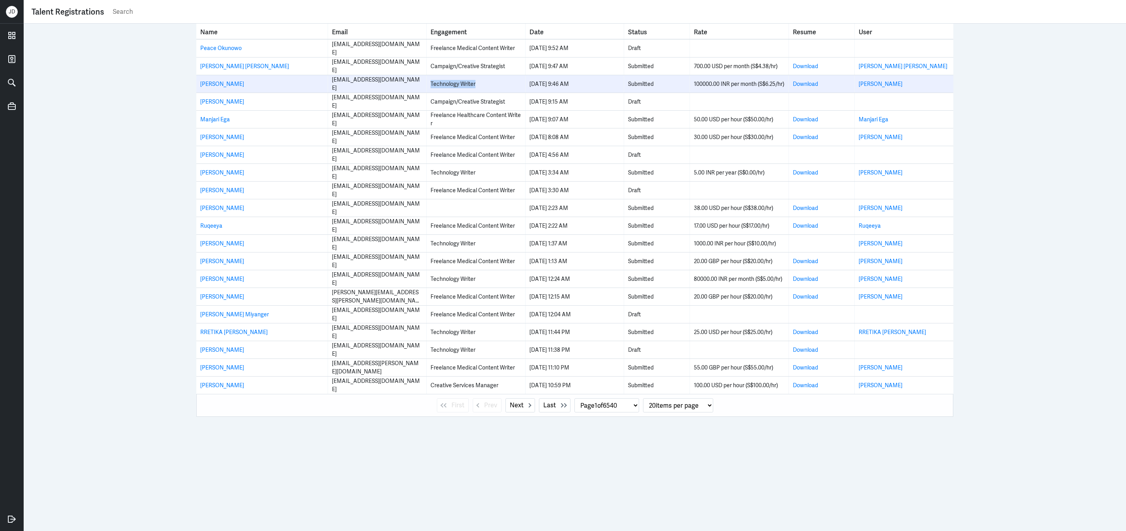
drag, startPoint x: 427, startPoint y: 83, endPoint x: 491, endPoint y: 82, distance: 64.3
click at [491, 83] on td "Technology Writer" at bounding box center [476, 83] width 99 height 17
copy div "Technology Writer"
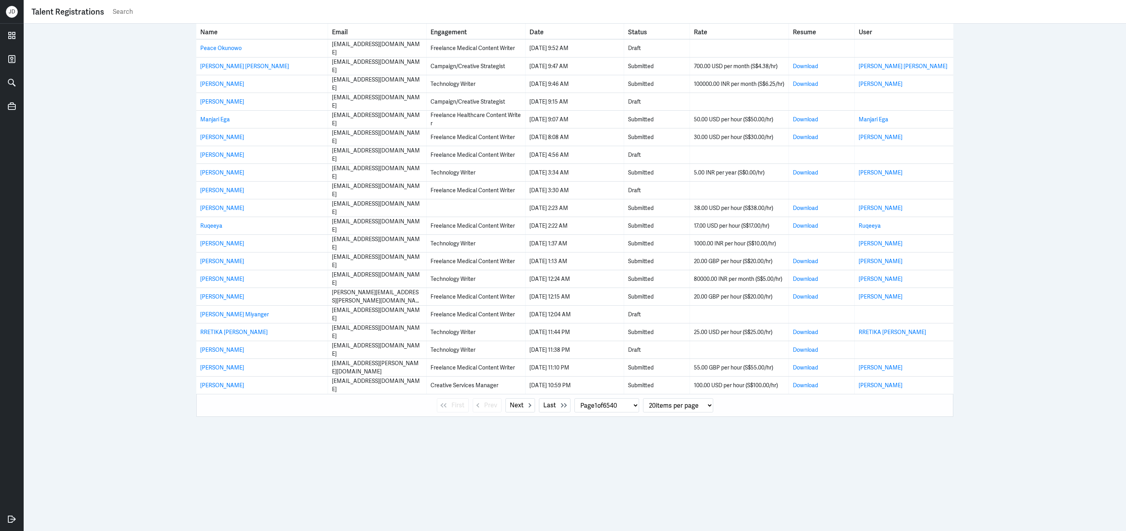
click at [379, 13] on input "text" at bounding box center [615, 12] width 1006 height 12
paste input "Technology Writer"
type input "Technology Writer"
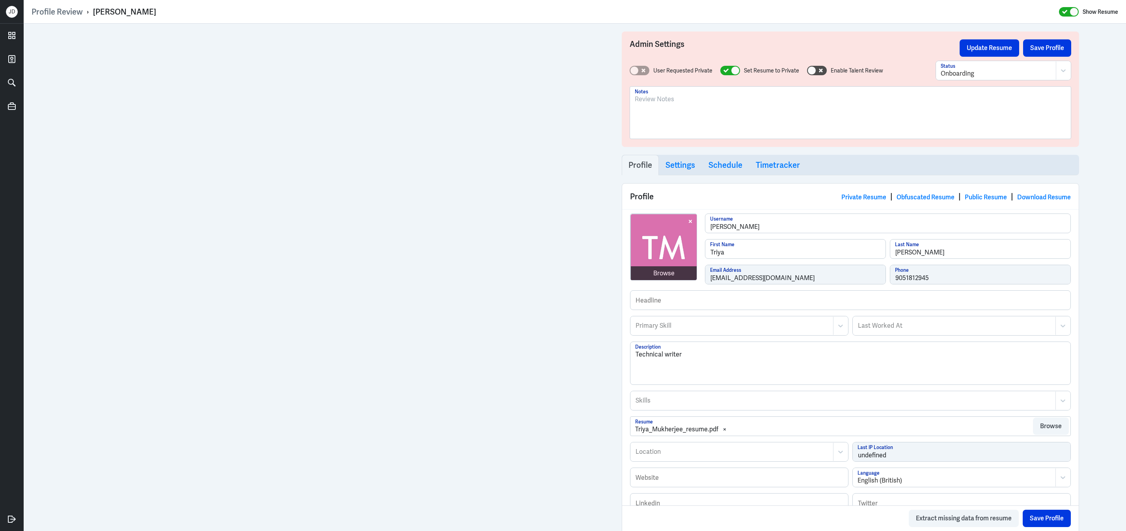
click at [719, 102] on p at bounding box center [850, 99] width 431 height 9
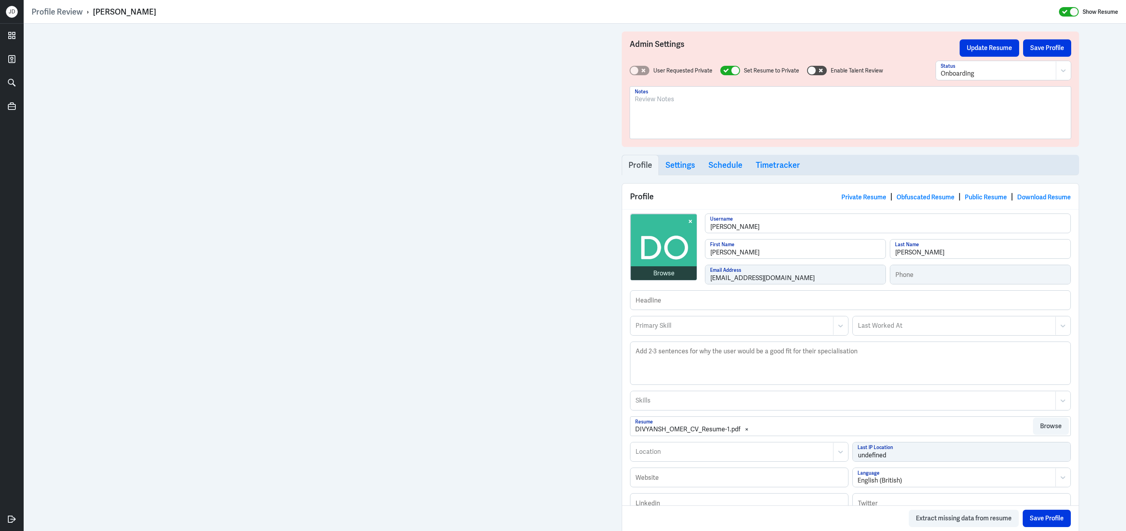
click at [723, 127] on div at bounding box center [850, 116] width 431 height 43
click at [701, 123] on div "To enrich screen reader interactions, please activate Accessibility in Grammarl…" at bounding box center [850, 116] width 431 height 43
click at [1050, 58] on div "Admin Settings Update Resume Save Profile User Requested Private Set Resume to …" at bounding box center [850, 90] width 457 height 116
click at [1052, 53] on button "Save Profile" at bounding box center [1047, 47] width 48 height 17
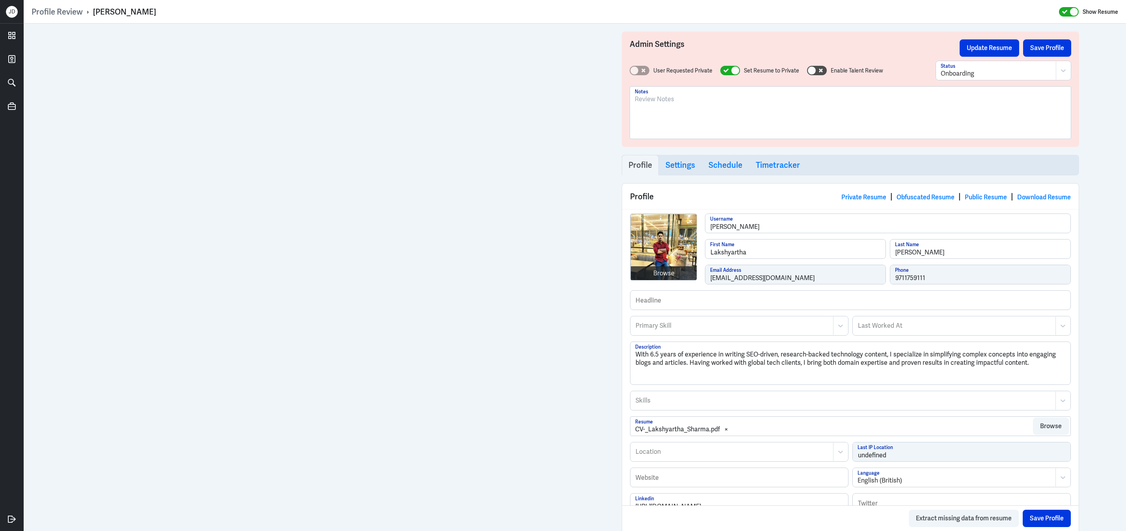
click at [701, 112] on div at bounding box center [850, 116] width 431 height 43
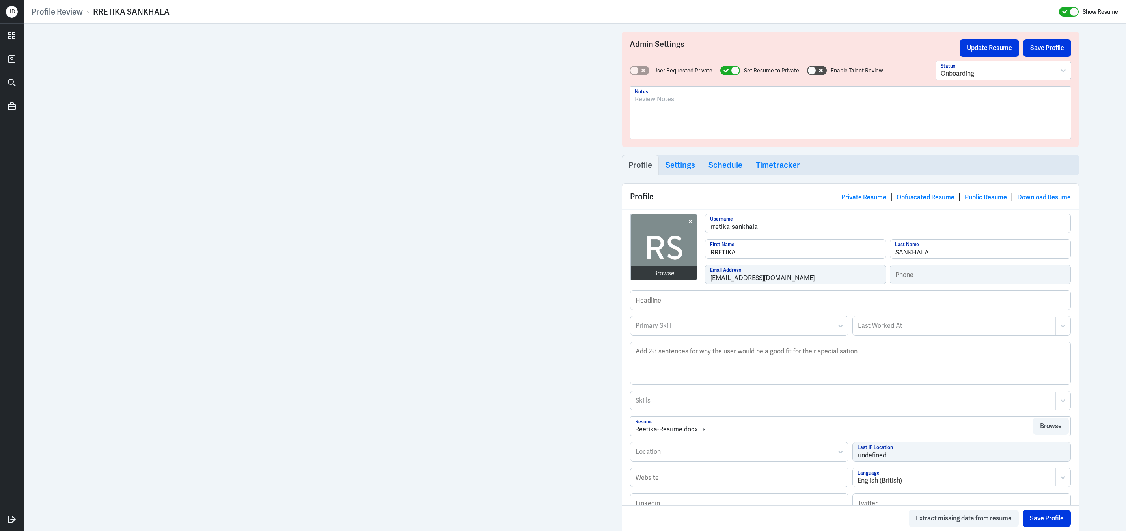
click at [678, 109] on div at bounding box center [850, 116] width 431 height 43
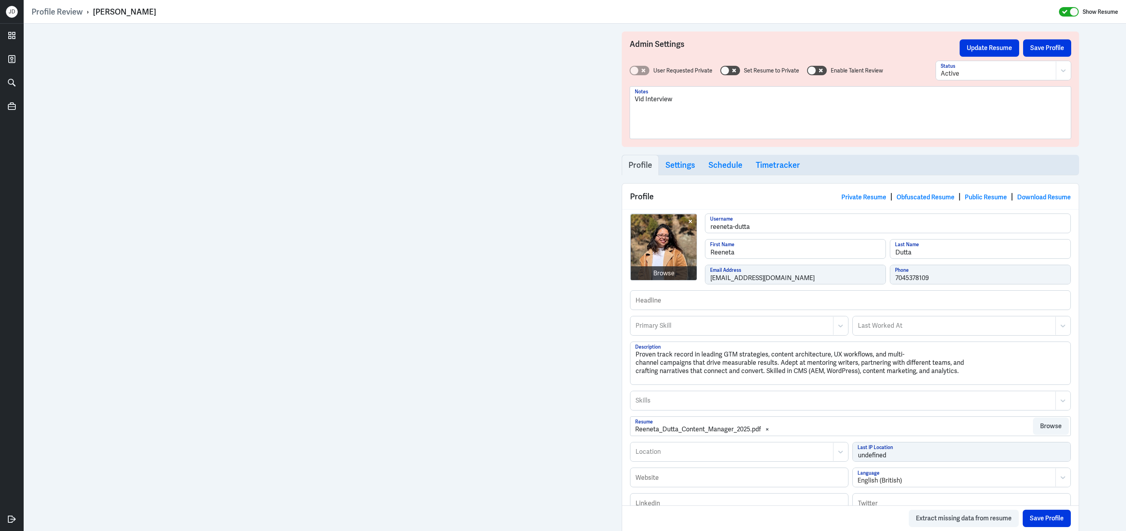
scroll to position [788, 0]
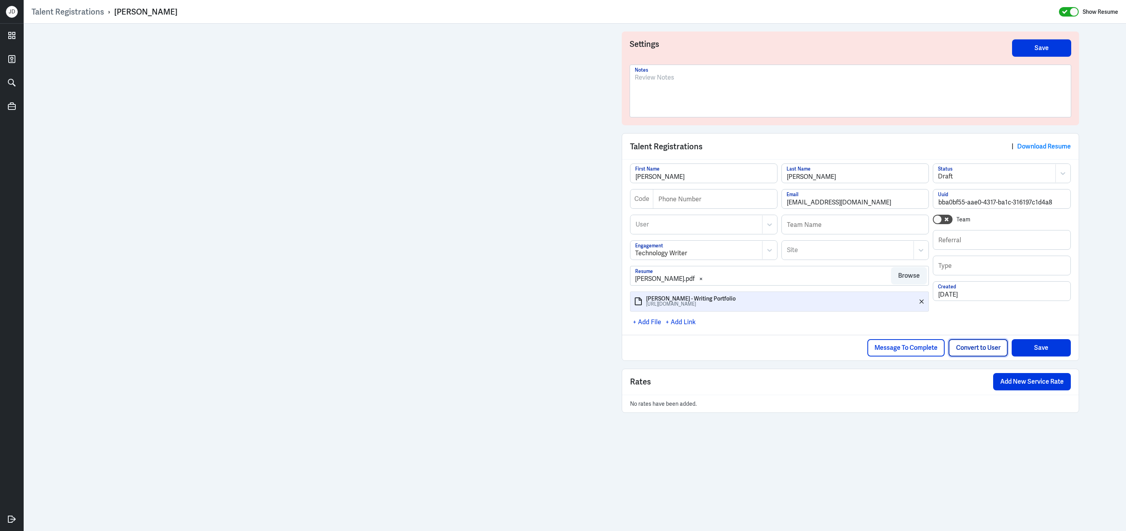
click at [973, 352] on button "Convert to User" at bounding box center [978, 347] width 59 height 17
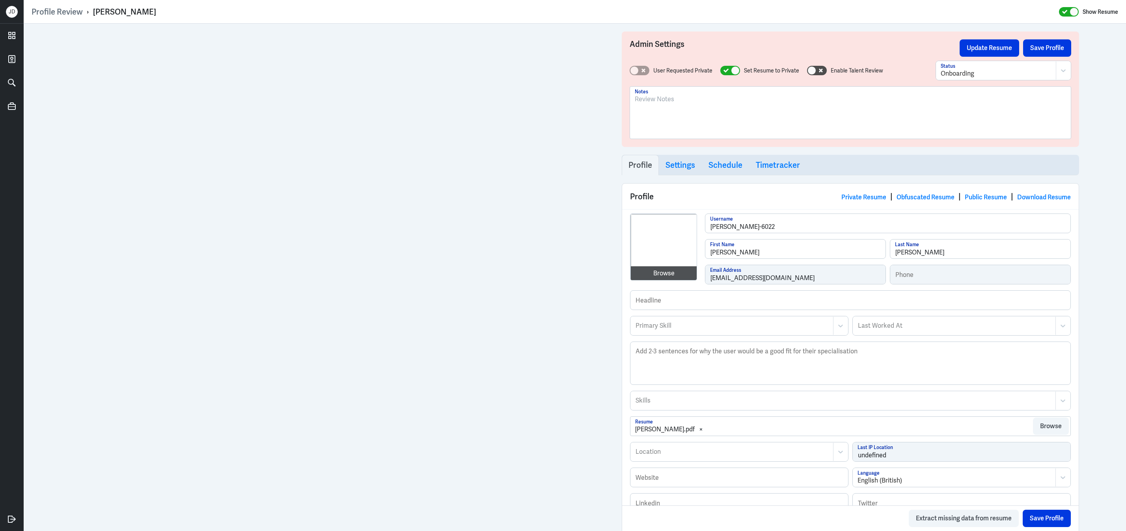
click at [642, 109] on div at bounding box center [850, 116] width 431 height 43
drag, startPoint x: 634, startPoint y: 101, endPoint x: 701, endPoint y: 100, distance: 67.0
click at [702, 101] on div "IN BASED;" at bounding box center [850, 113] width 441 height 52
drag, startPoint x: 699, startPoint y: 100, endPoint x: 597, endPoint y: 100, distance: 102.9
click at [597, 100] on div "Admin Settings Update Resume Save Profile User Requested Private Set Resume to …" at bounding box center [575, 375] width 1102 height 703
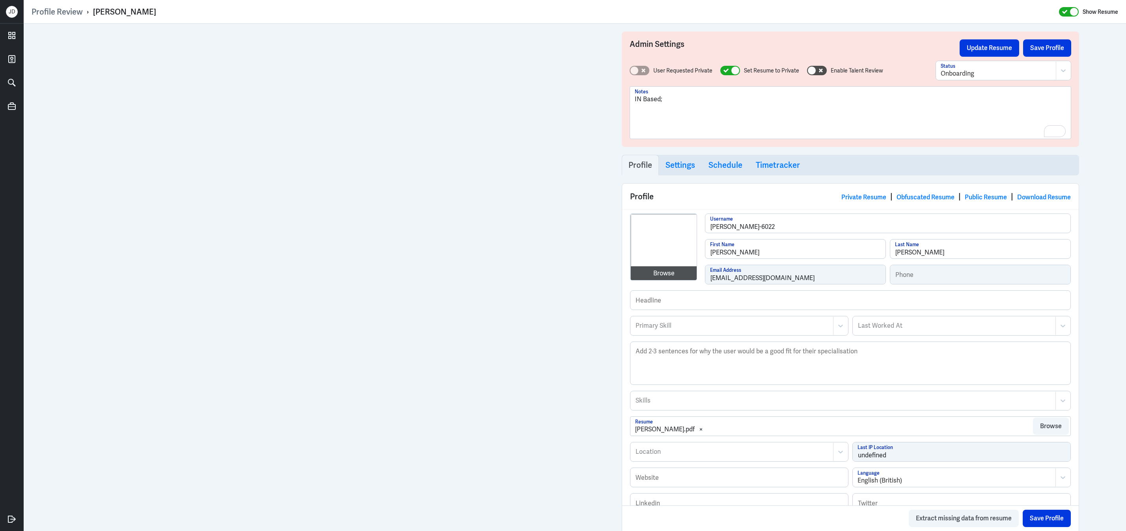
click at [711, 104] on p "IN Based;" at bounding box center [850, 99] width 431 height 9
drag, startPoint x: 823, startPoint y: 101, endPoint x: 863, endPoint y: 99, distance: 40.2
click at [864, 101] on p "IN Based; Freelance content writer and worked for First Page SEO. Worked for" at bounding box center [850, 99] width 431 height 9
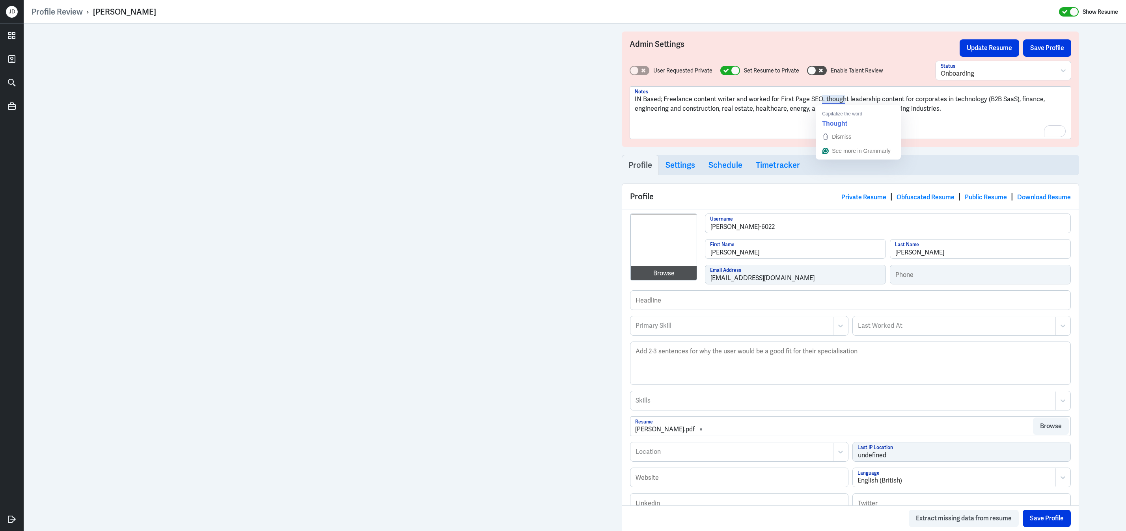
click at [822, 101] on p "IN Based; Freelance content writer and worked for First Page SEO. thought leade…" at bounding box center [850, 104] width 431 height 19
drag, startPoint x: 93, startPoint y: 12, endPoint x: 162, endPoint y: 12, distance: 69.4
click at [163, 12] on div "Profile Review › Pushpanjali Roy Show Resume" at bounding box center [575, 12] width 1087 height 10
copy div "Pushpanjali Roy"
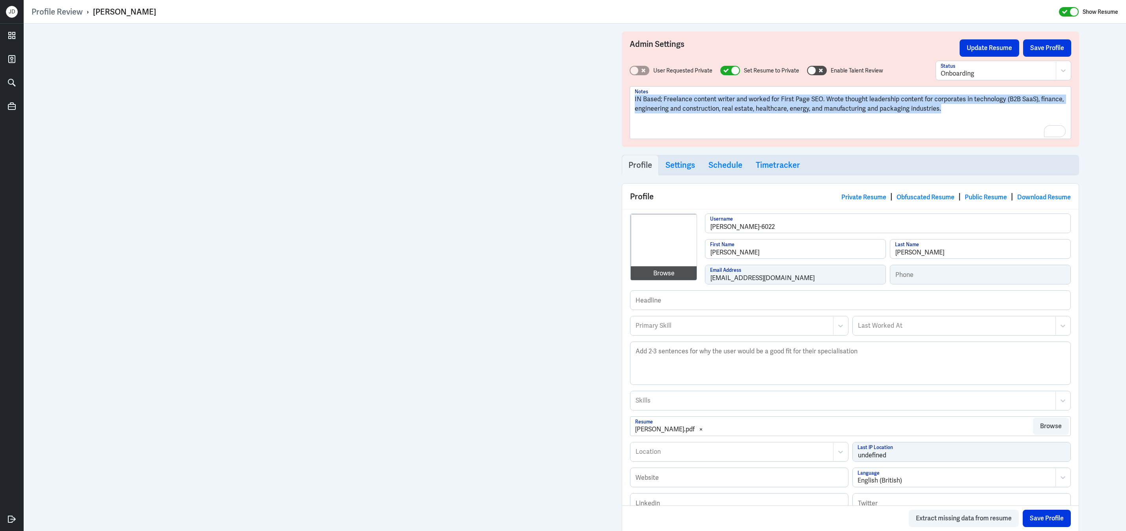
drag, startPoint x: 943, startPoint y: 111, endPoint x: 508, endPoint y: 67, distance: 437.1
click at [421, 2] on div "Profile Review › Pushpanjali Roy Show Resume Admin Settings Update Resume Save …" at bounding box center [575, 265] width 1102 height 531
copy p "IN Based; Freelance content writer and worked for First Page SEO. Wrote thought…"
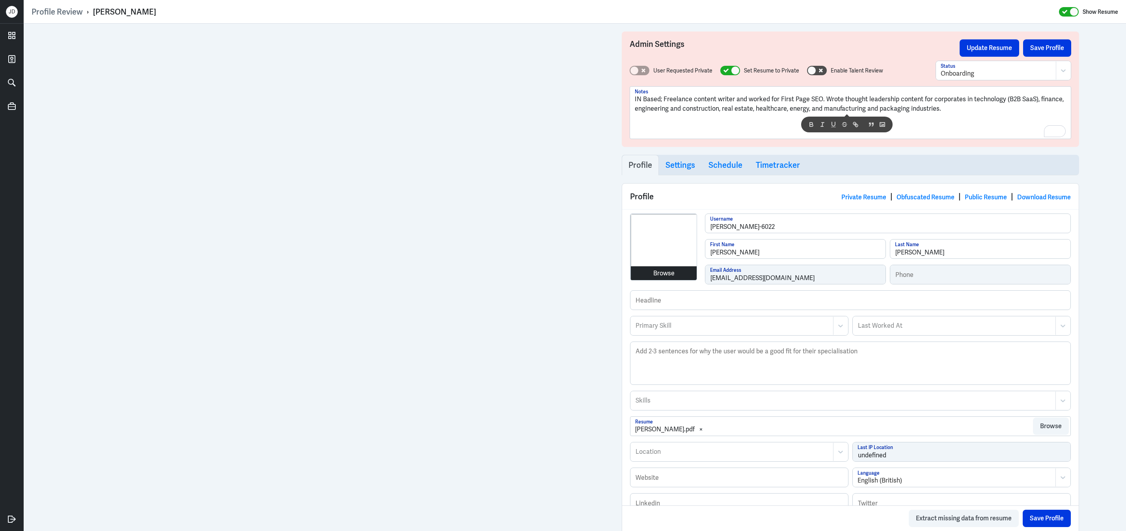
click at [678, 279] on div "Browse Pushpanjali-Roy-6022 Username Pushpanjali First Name Roy Last Name roypu…" at bounding box center [850, 252] width 441 height 77
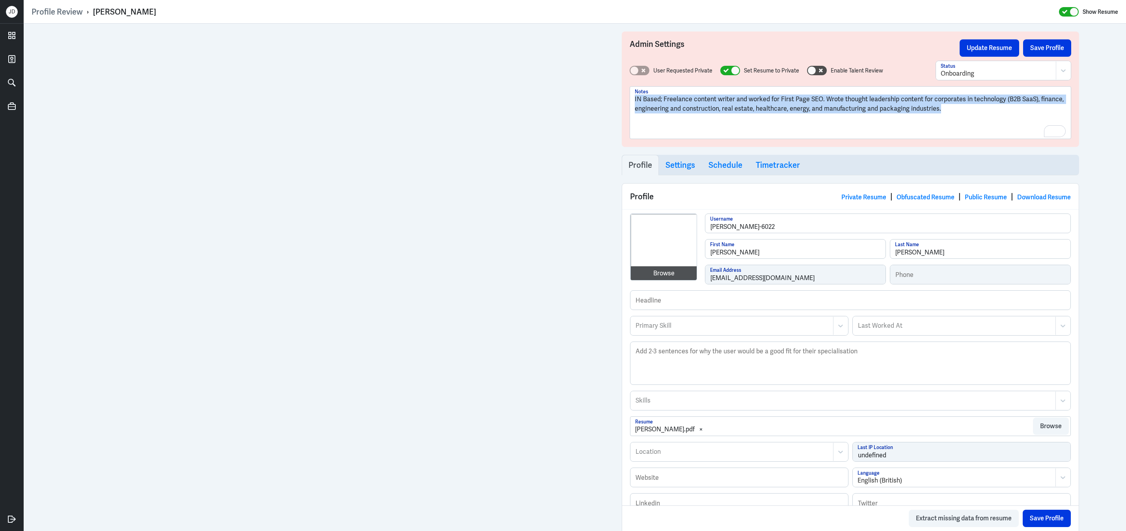
drag, startPoint x: 975, startPoint y: 108, endPoint x: 633, endPoint y: 82, distance: 342.5
click at [633, 82] on div "User Requested Private Set Resume to Private Enable Talent Review Onboarding St…" at bounding box center [851, 100] width 442 height 78
copy p "IN Based; Freelance content writer and worked for First Page SEO. Wrote thought…"
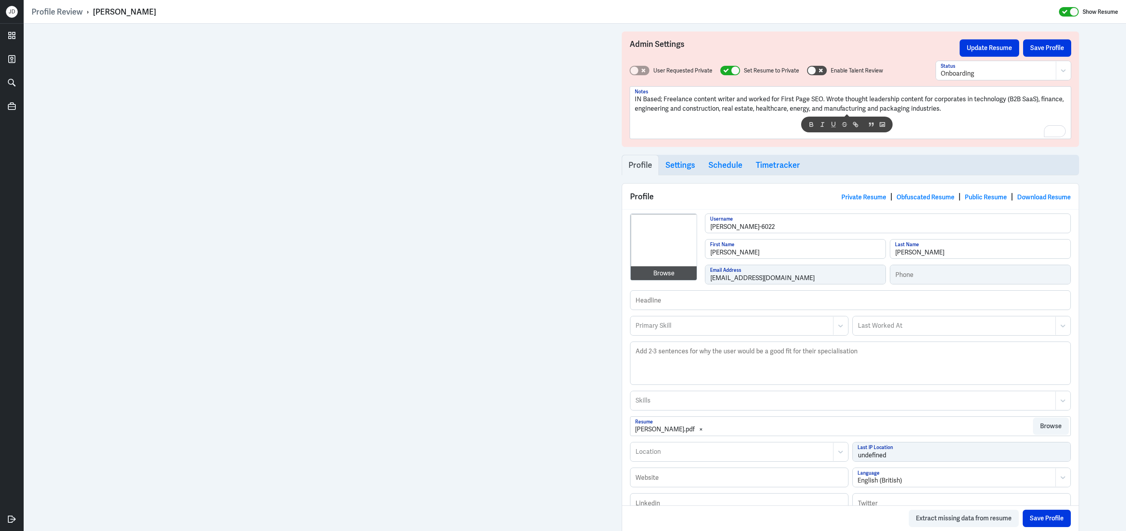
click at [700, 280] on div "Browse Pushpanjali-Roy-6022 Username Pushpanjali First Name Roy Last Name roypu…" at bounding box center [850, 252] width 441 height 77
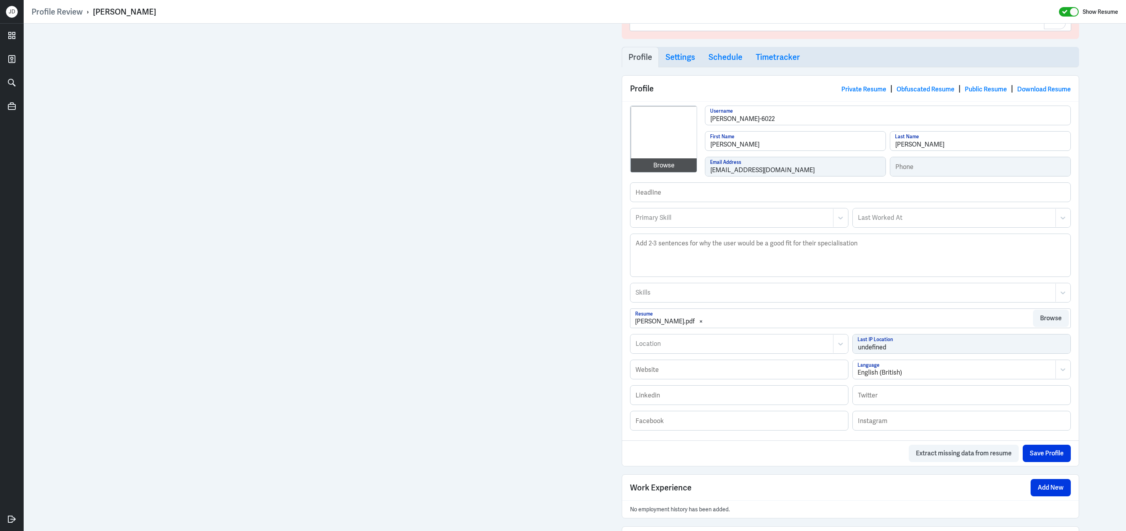
scroll to position [126, 0]
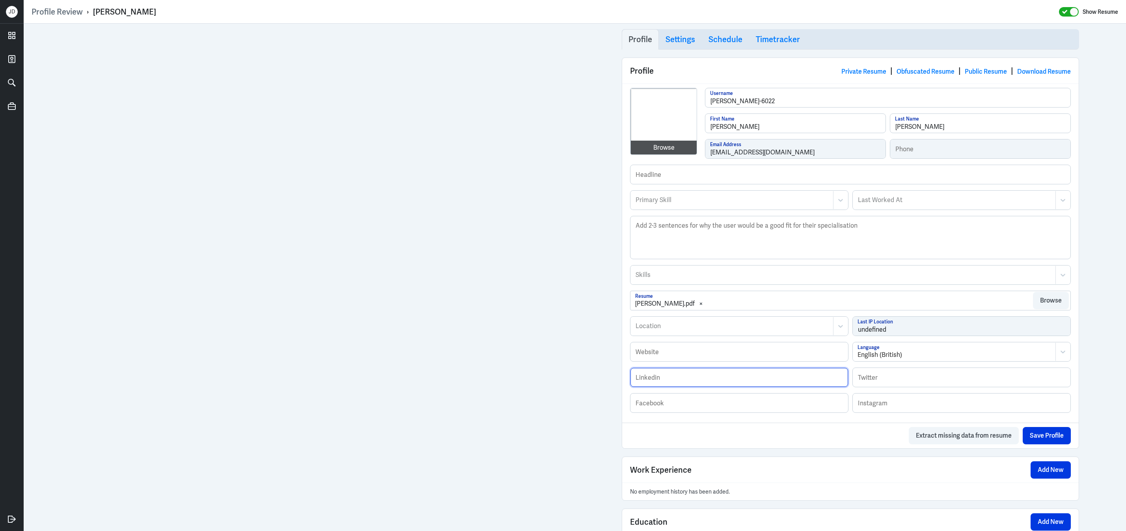
click at [710, 386] on input "text" at bounding box center [739, 377] width 218 height 19
click at [713, 362] on input "text" at bounding box center [739, 352] width 218 height 19
paste input "https://www.clippings.me/pushpanjaliroy"
type input "https://www.clippings.me/pushpanjaliroy"
click at [1048, 445] on button "Save Profile" at bounding box center [1047, 435] width 48 height 17
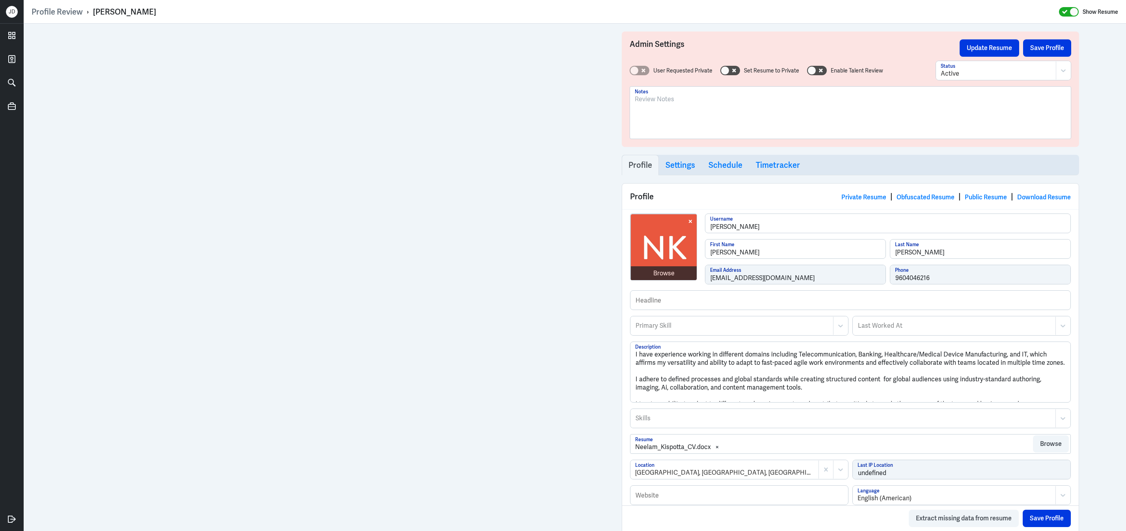
click at [709, 90] on div at bounding box center [850, 113] width 441 height 52
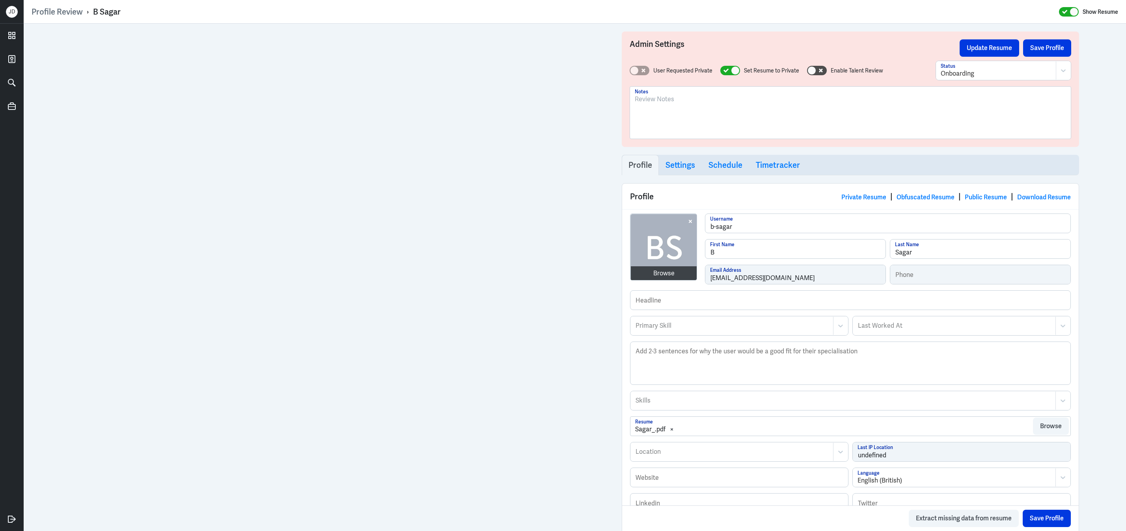
click at [742, 124] on div at bounding box center [850, 116] width 431 height 43
click at [711, 114] on div at bounding box center [850, 116] width 431 height 43
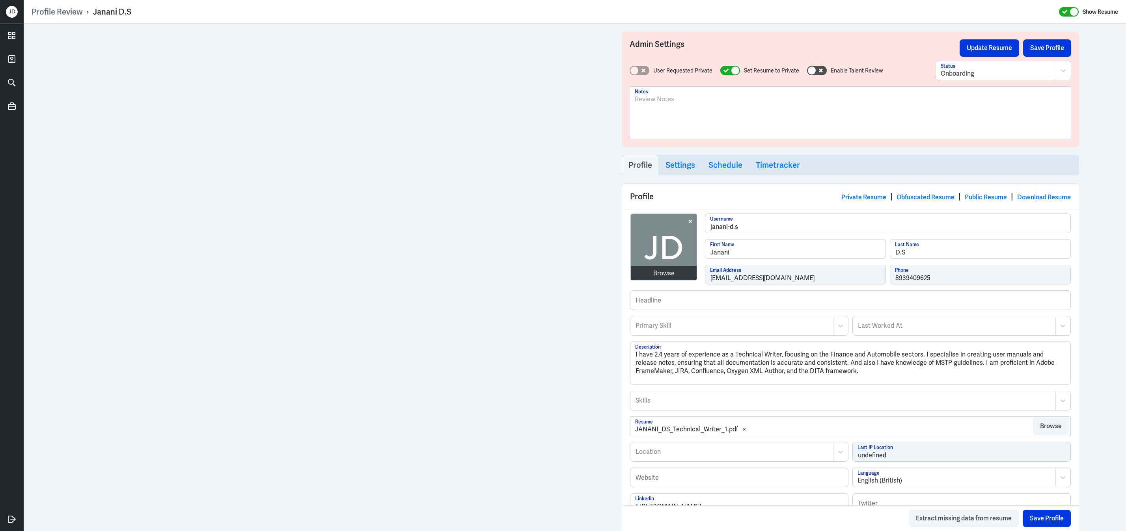
click at [704, 118] on div at bounding box center [850, 116] width 431 height 43
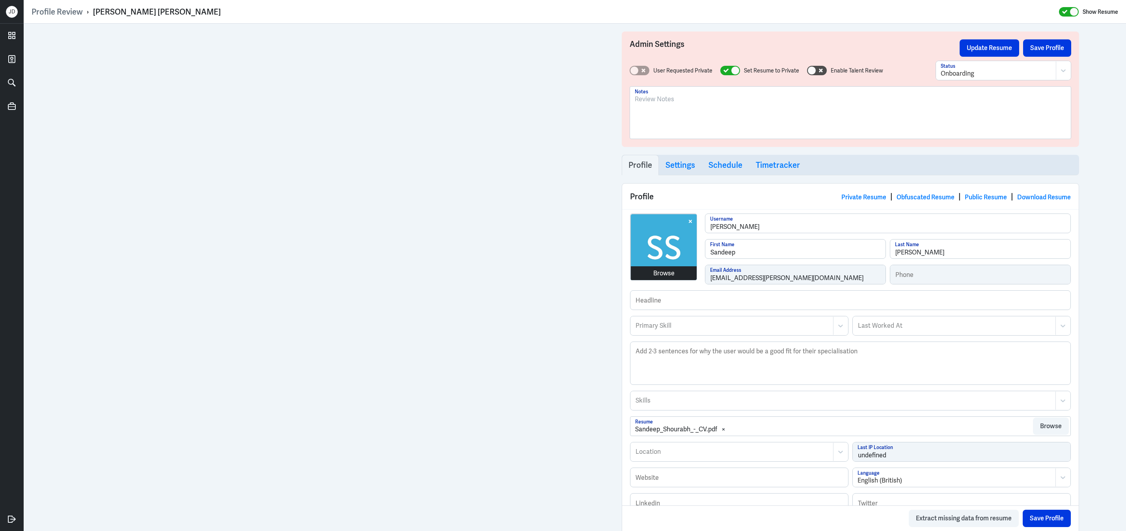
click at [673, 280] on div "Browse sandeep-shourabh Username Sandeep First Name Shourabh Last Name s.shoura…" at bounding box center [850, 252] width 441 height 77
drag, startPoint x: 91, startPoint y: 13, endPoint x: 173, endPoint y: 13, distance: 82.4
click at [173, 13] on div "Profile Review › Sandeep Shourabh Show Resume" at bounding box center [575, 12] width 1087 height 10
copy div "› Sandeep Shourabh"
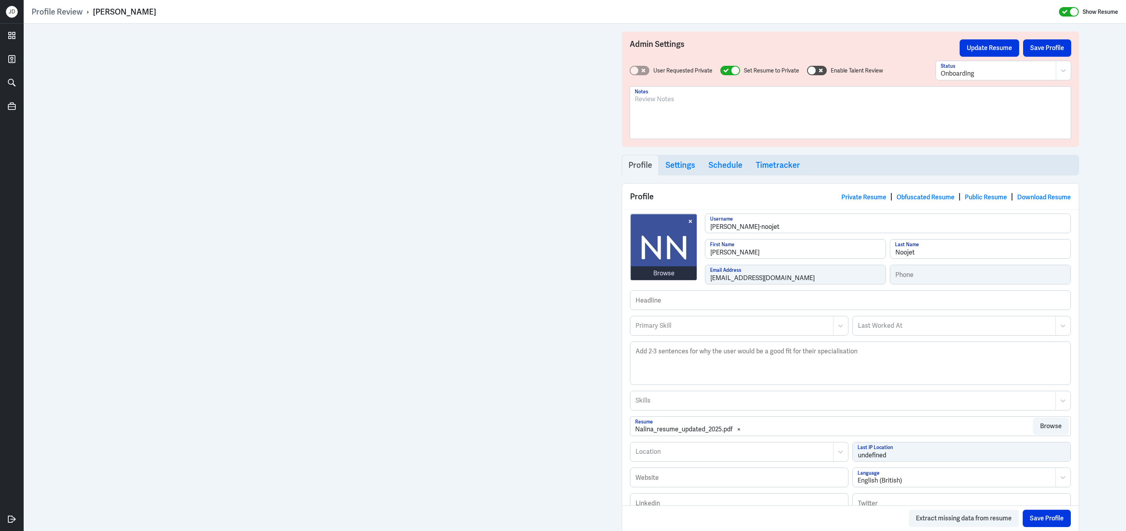
click at [669, 114] on div at bounding box center [850, 116] width 431 height 43
